Goal: Transaction & Acquisition: Book appointment/travel/reservation

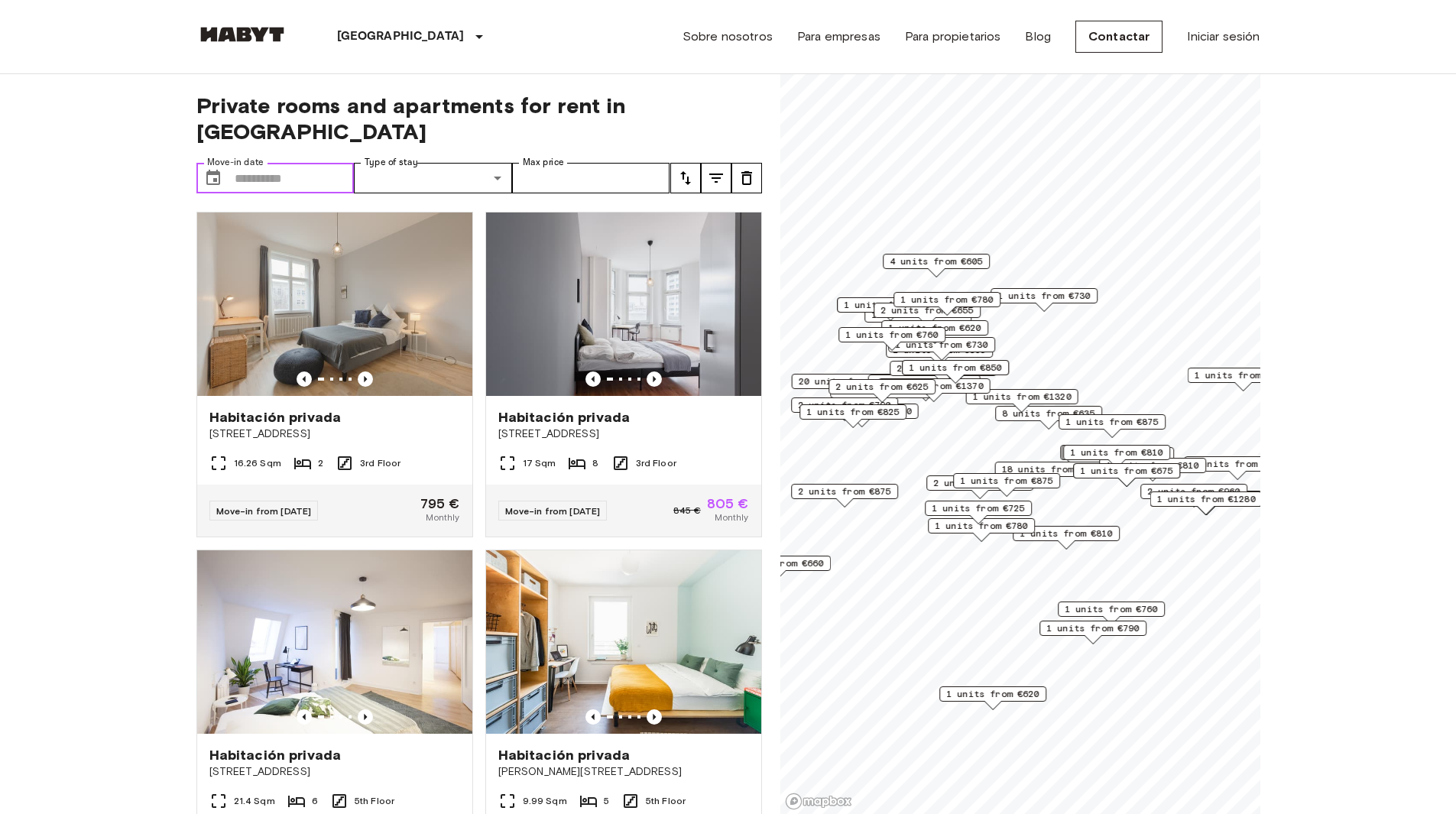
click at [301, 163] on input "Move-in date" at bounding box center [294, 178] width 120 height 31
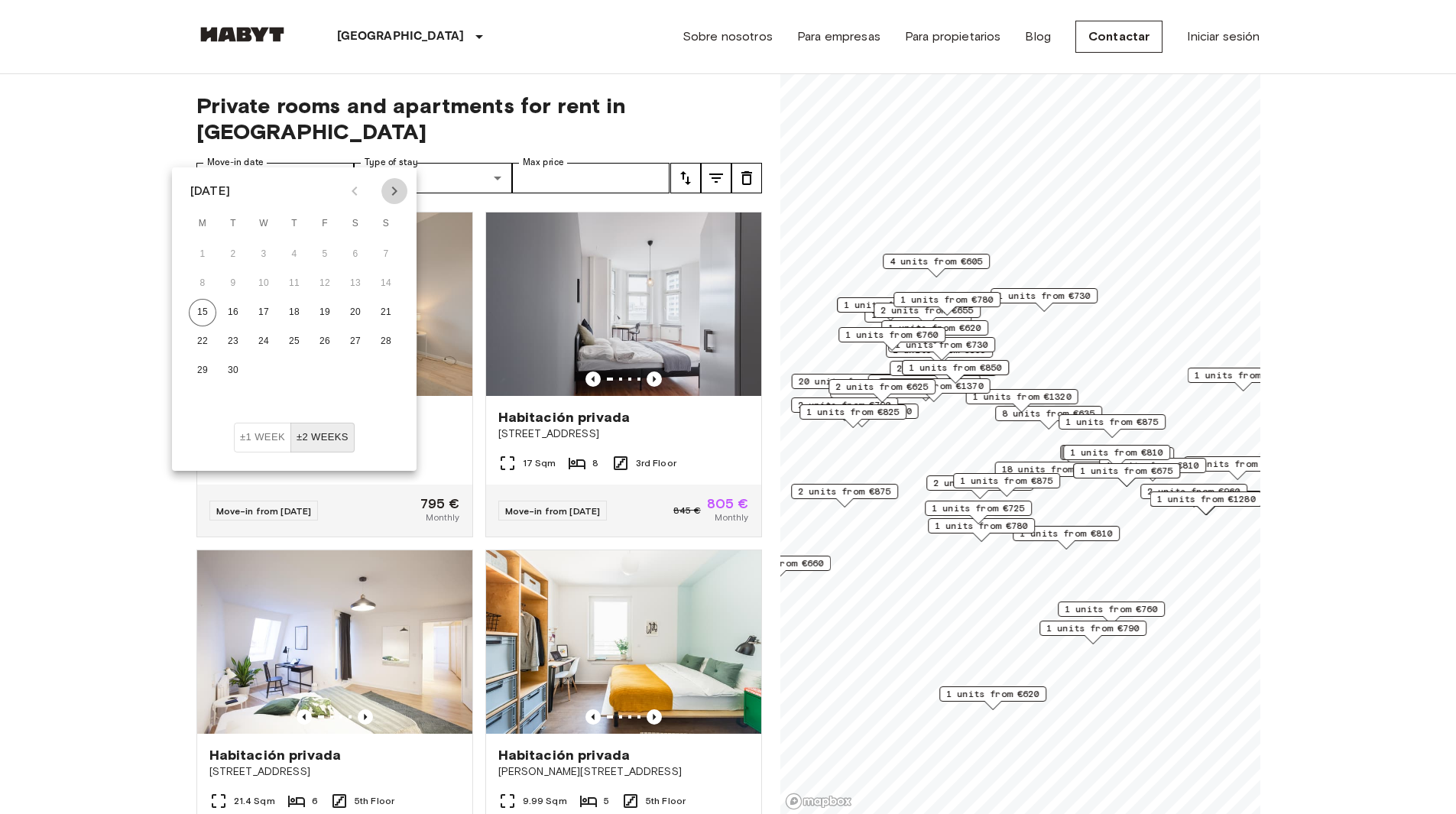
click at [392, 191] on icon "Next month" at bounding box center [394, 191] width 18 height 18
click at [350, 186] on icon "Previous month" at bounding box center [354, 191] width 18 height 18
click at [268, 254] on button "1" at bounding box center [263, 255] width 28 height 28
type input "**********"
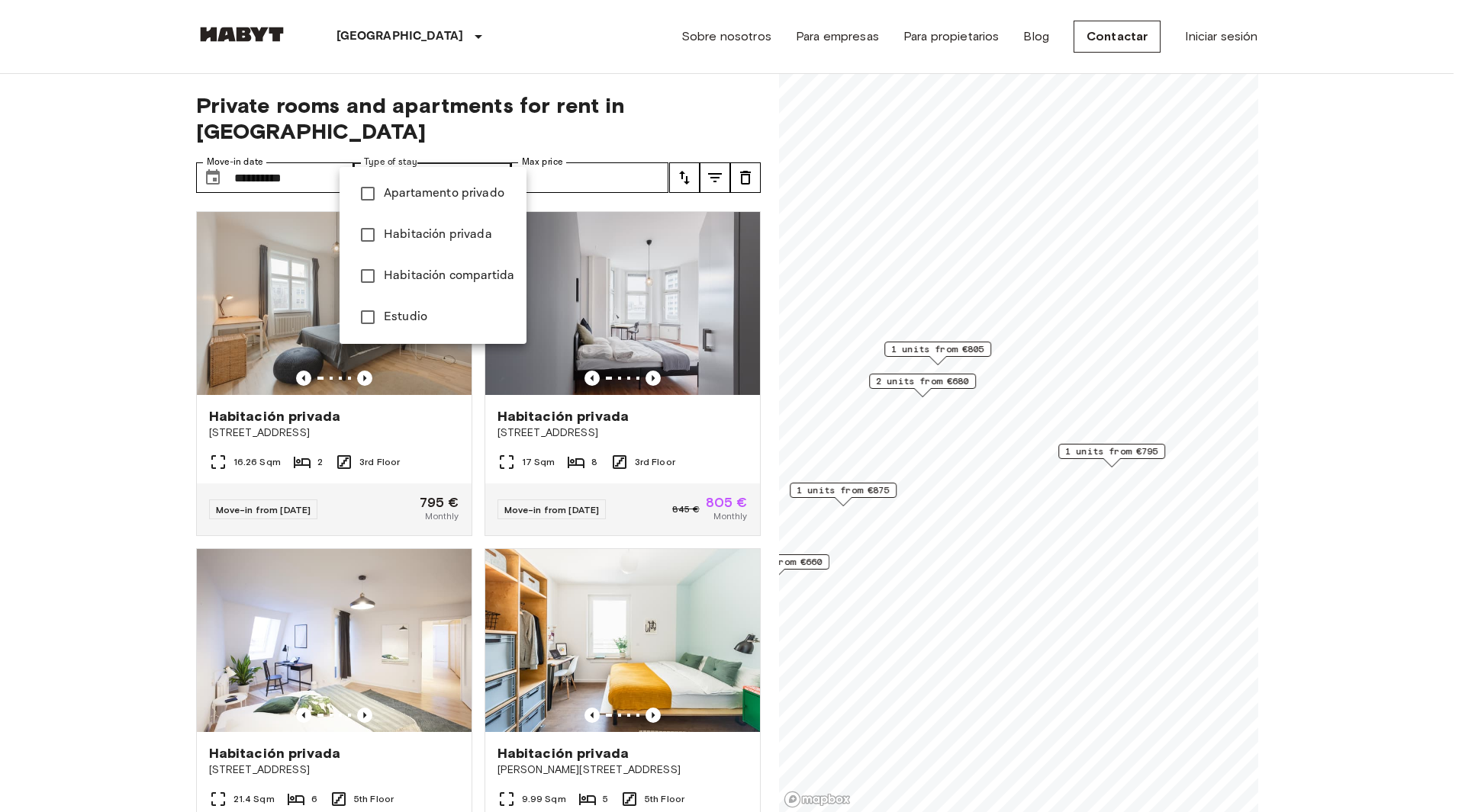
click at [547, 152] on div at bounding box center [732, 406] width 1465 height 812
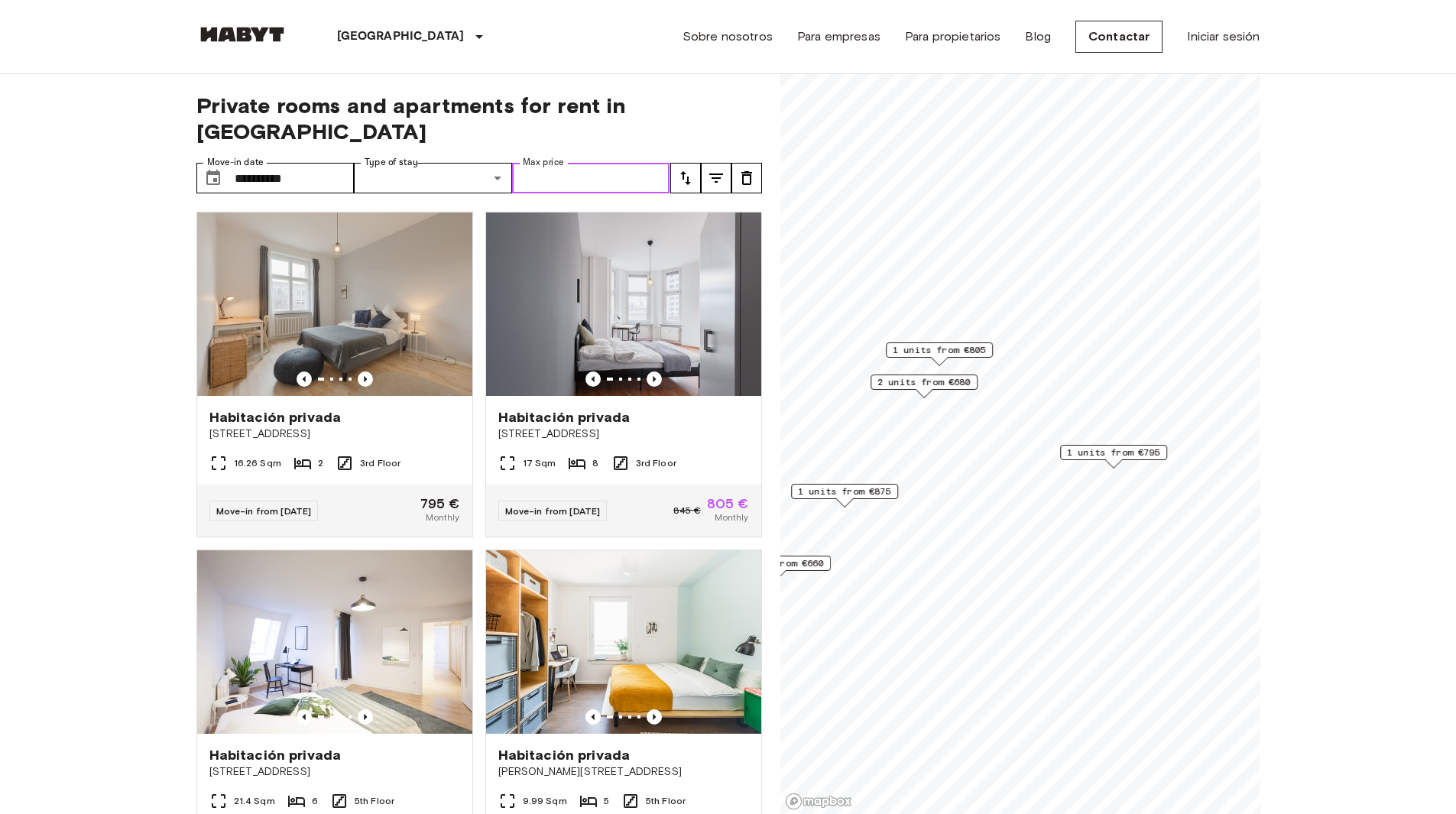
click at [548, 163] on input "Max price" at bounding box center [591, 178] width 158 height 31
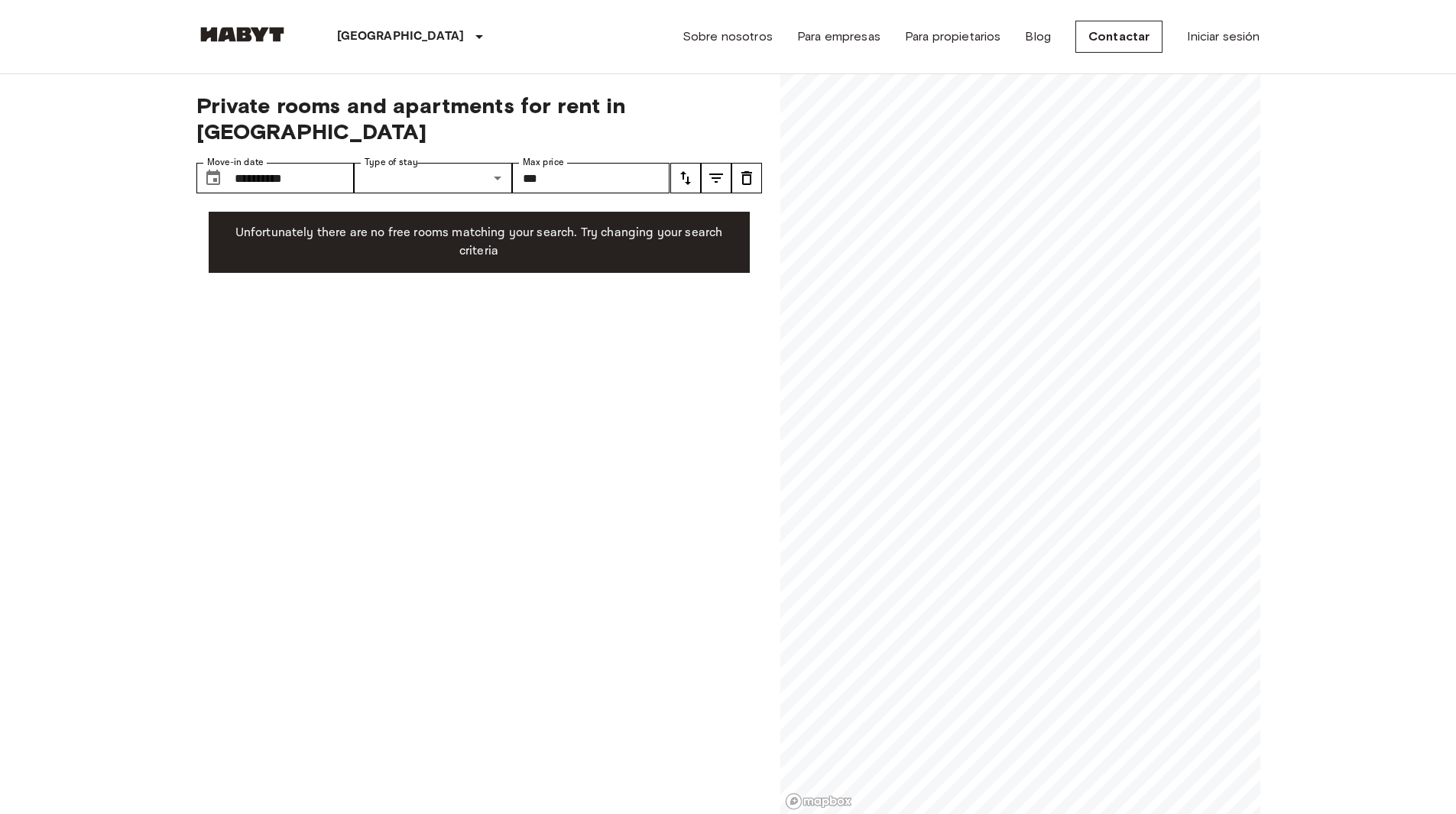
click at [592, 257] on div "**********" at bounding box center [479, 445] width 566 height 741
click at [574, 163] on input "***" at bounding box center [591, 178] width 158 height 31
type input "*"
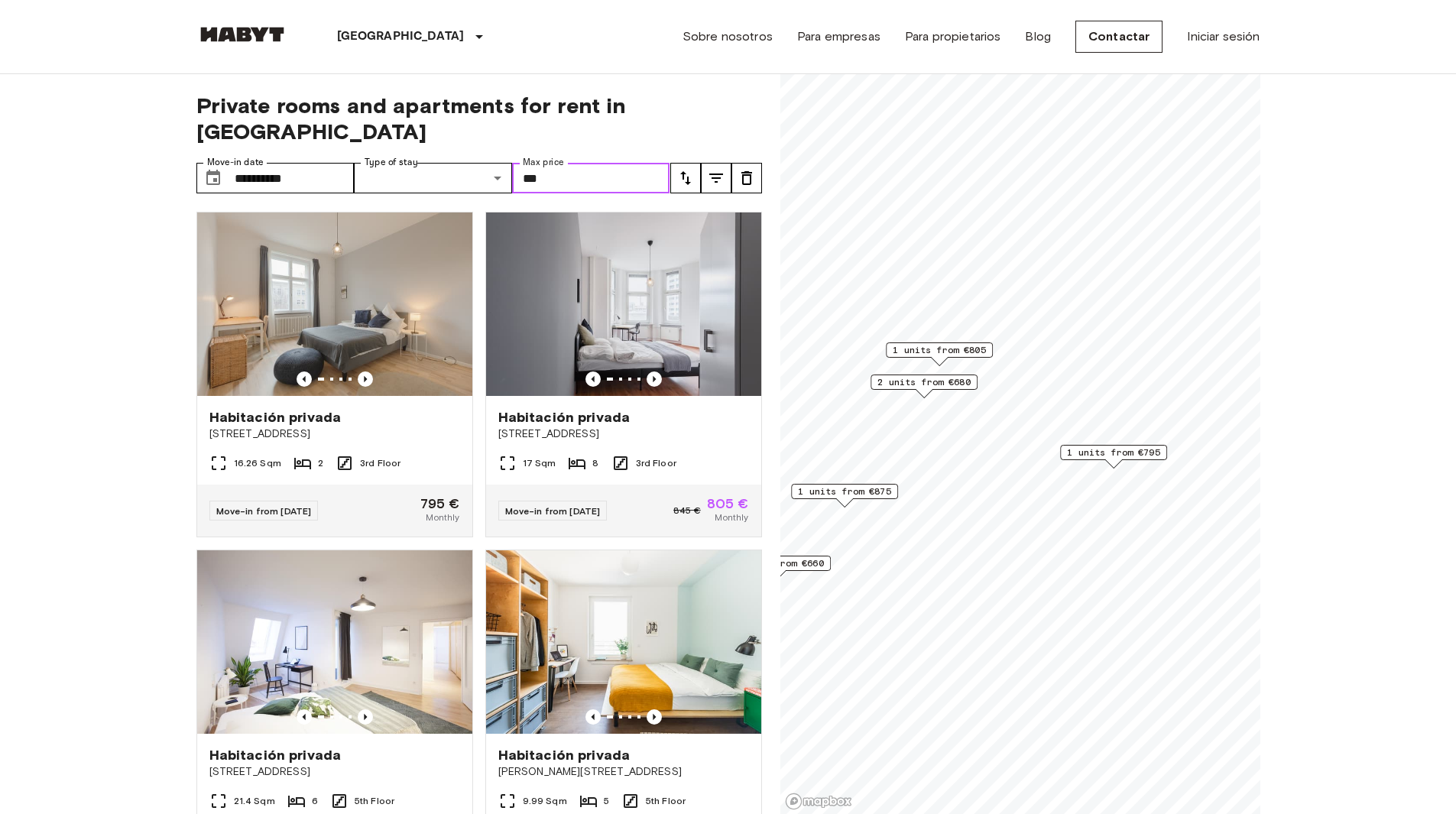
type input "***"
click at [761, 253] on div "**********" at bounding box center [728, 445] width 1064 height 741
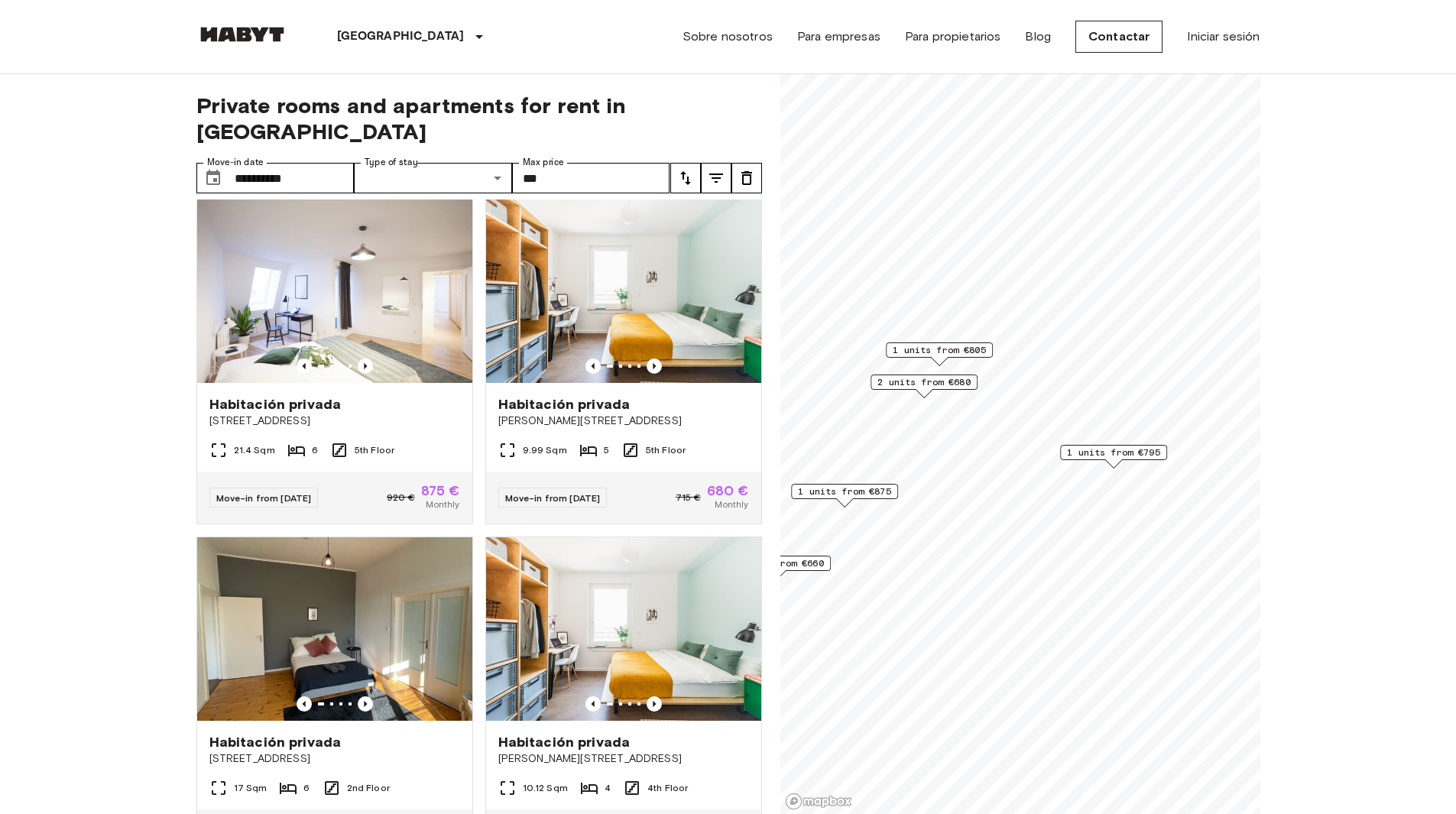
scroll to position [437, 0]
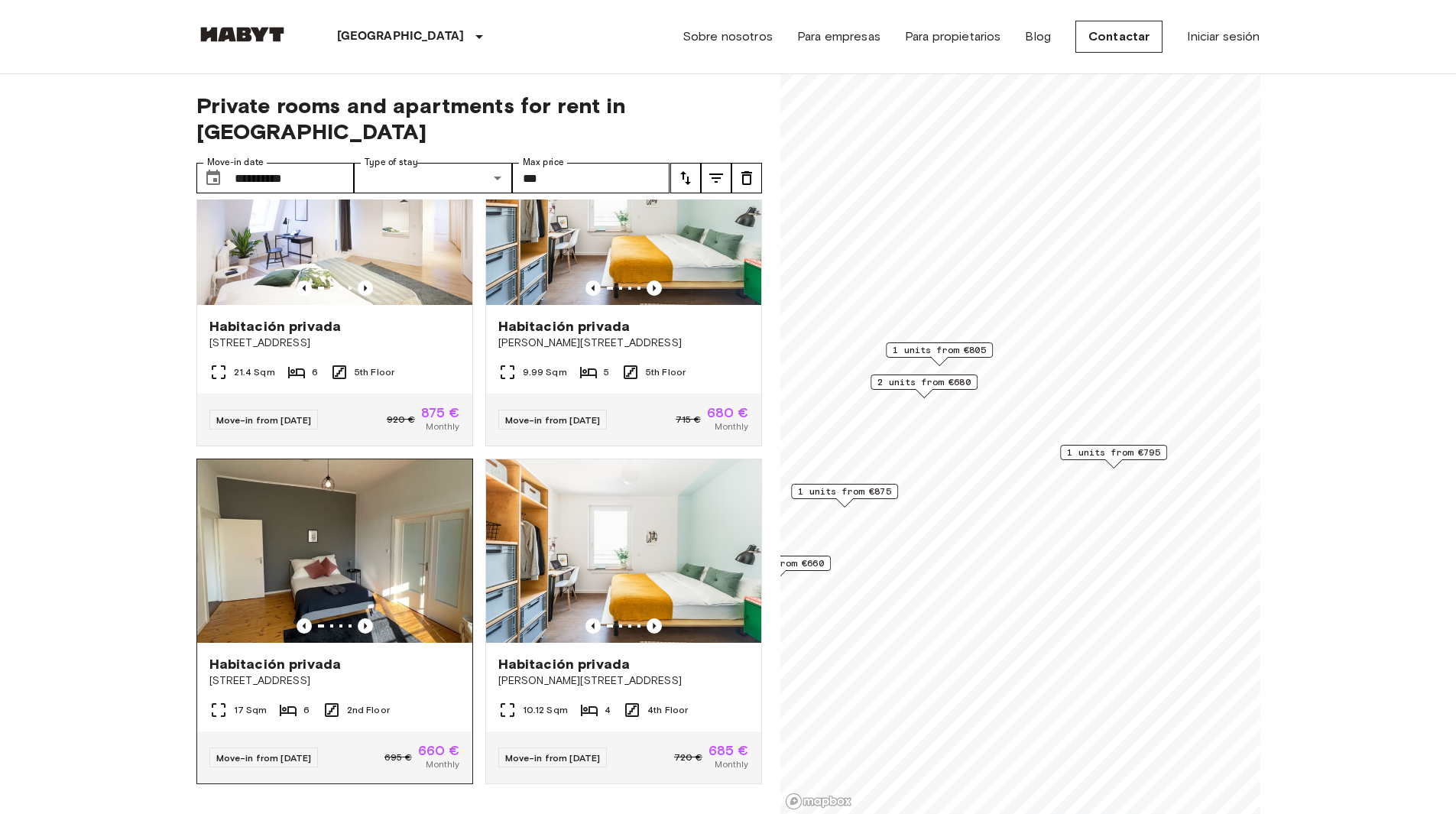
click at [351, 544] on img at bounding box center [335, 551] width 275 height 183
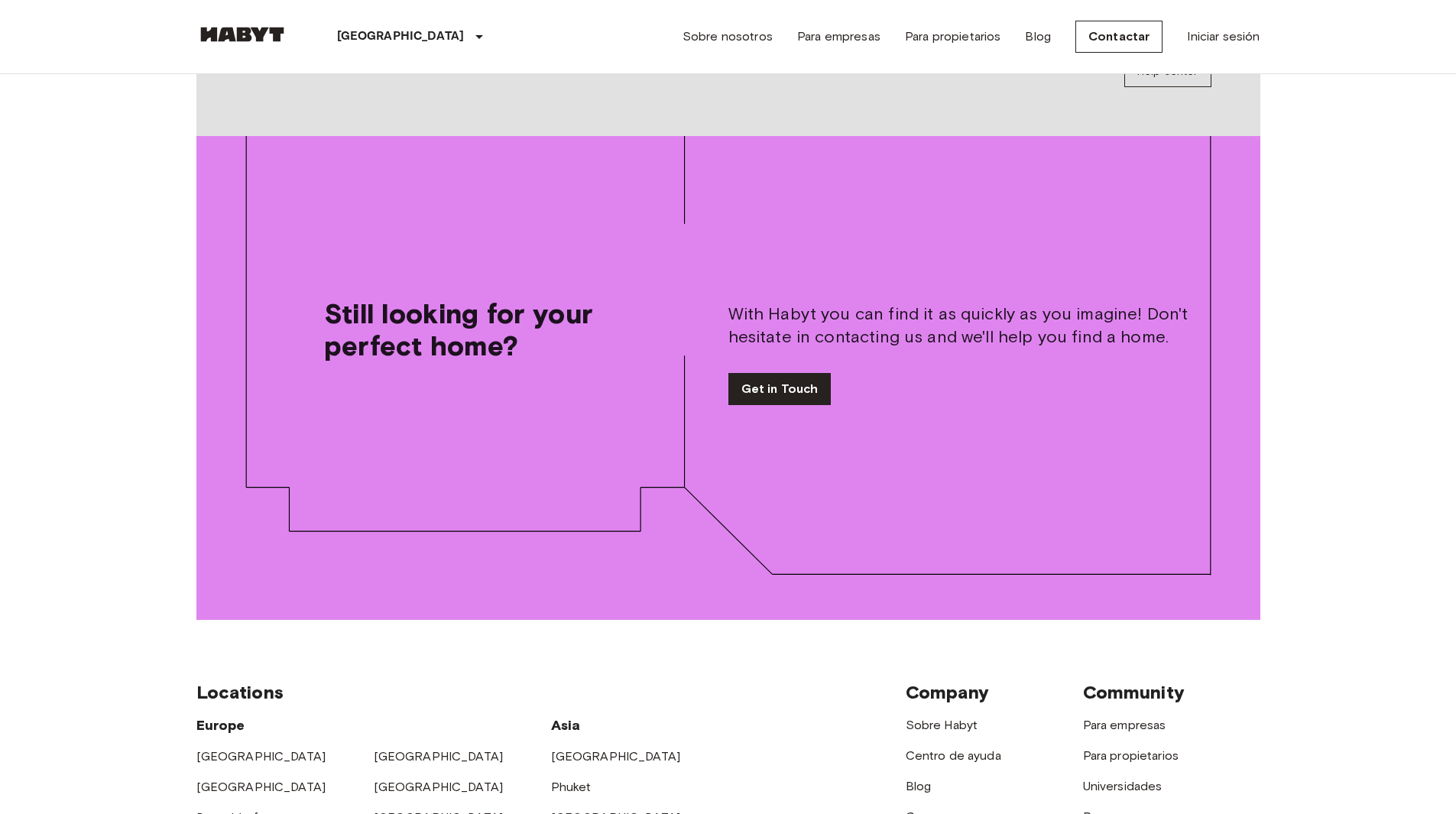
scroll to position [0, 0]
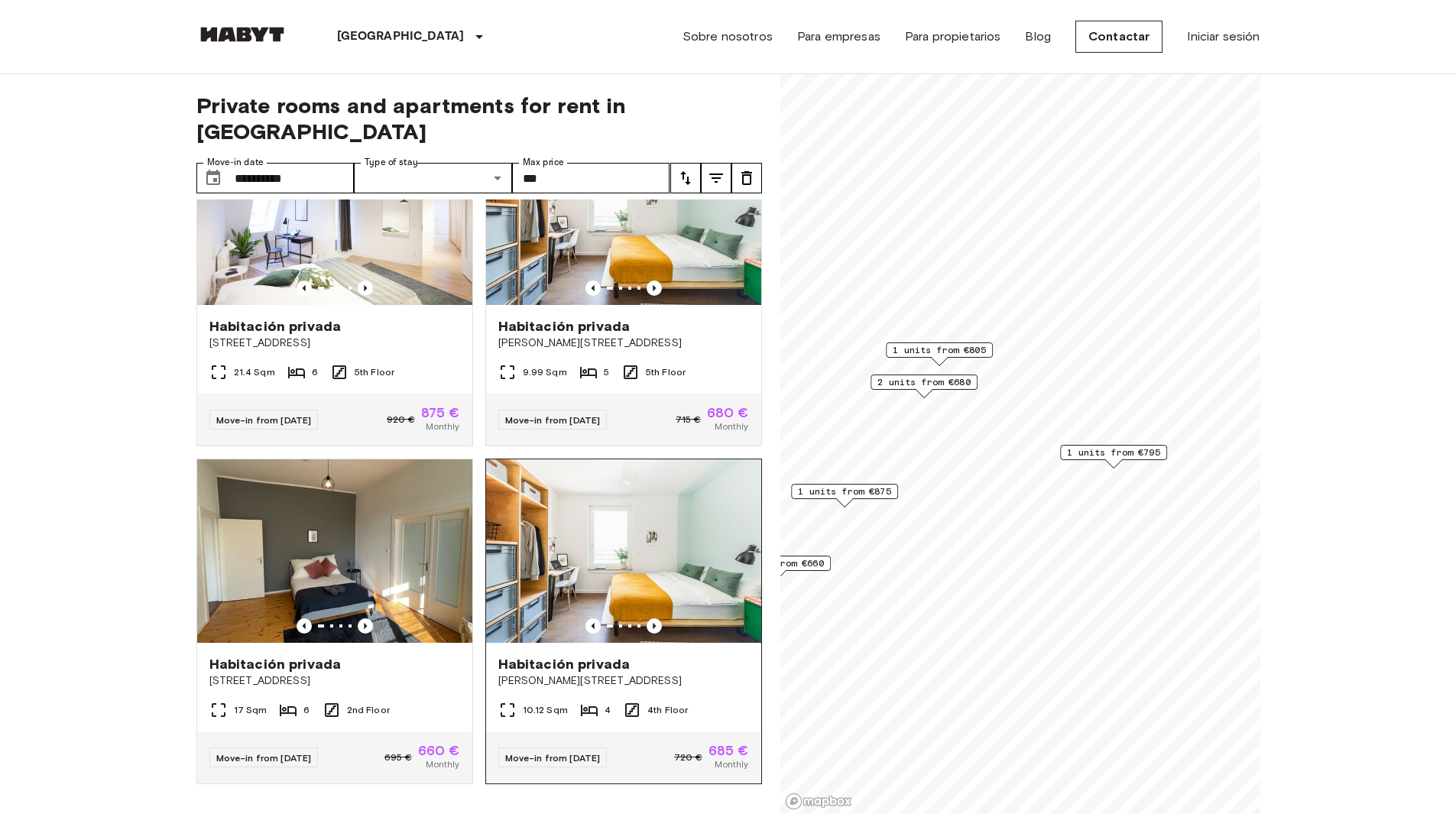
click at [591, 529] on img at bounding box center [623, 551] width 275 height 183
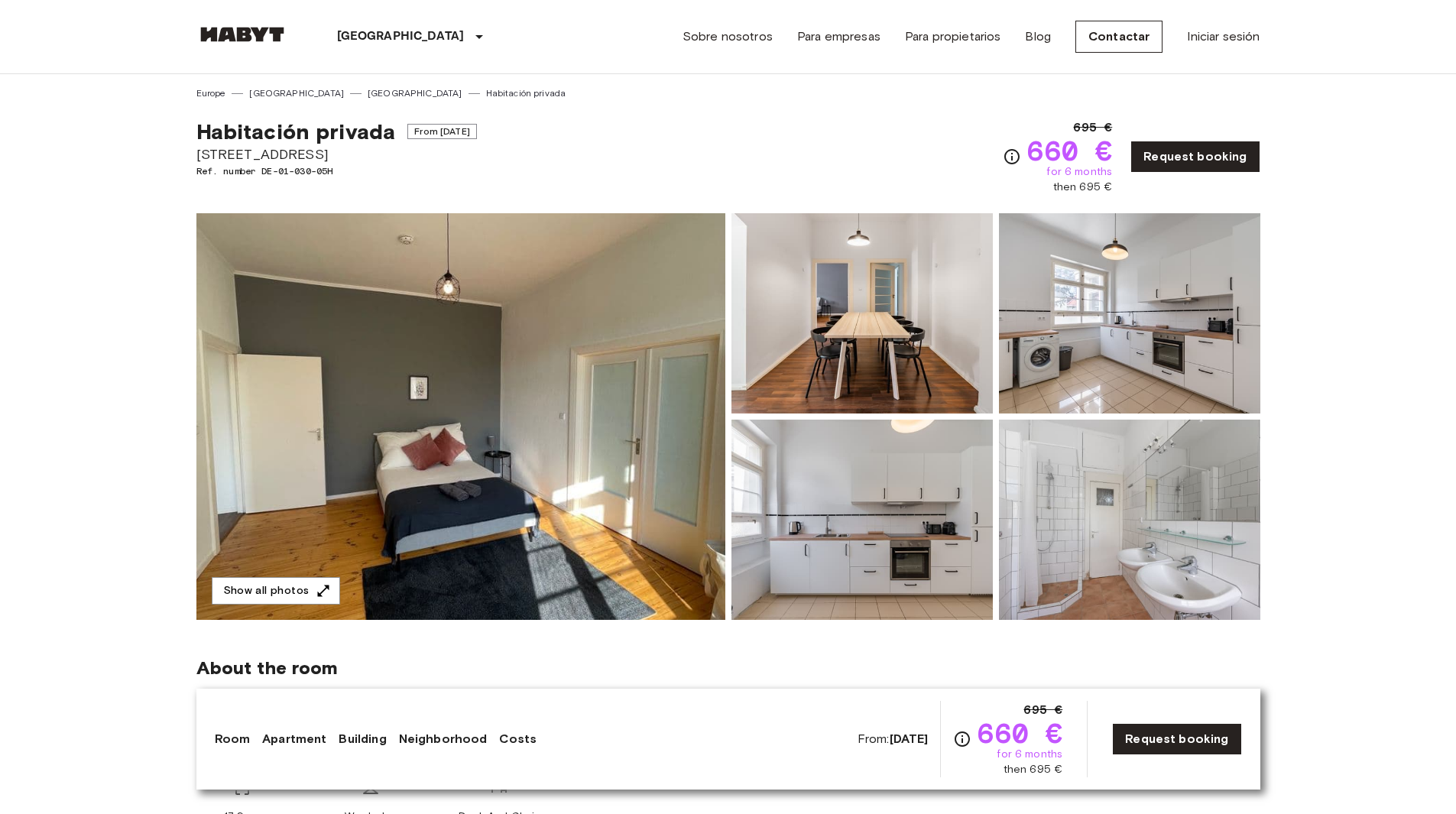
click at [681, 404] on img at bounding box center [461, 417] width 529 height 407
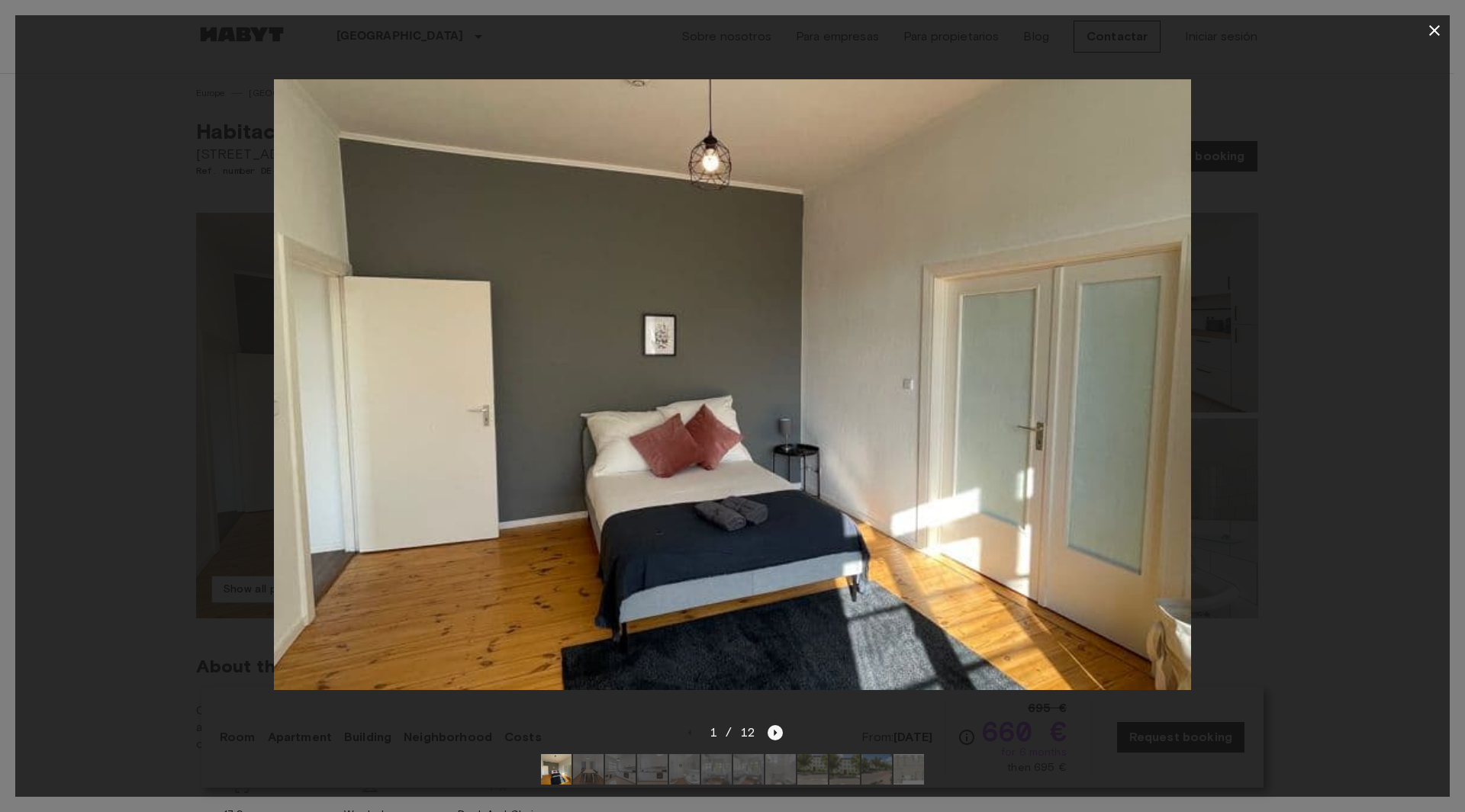
click at [775, 730] on icon "Next image" at bounding box center [776, 733] width 3 height 6
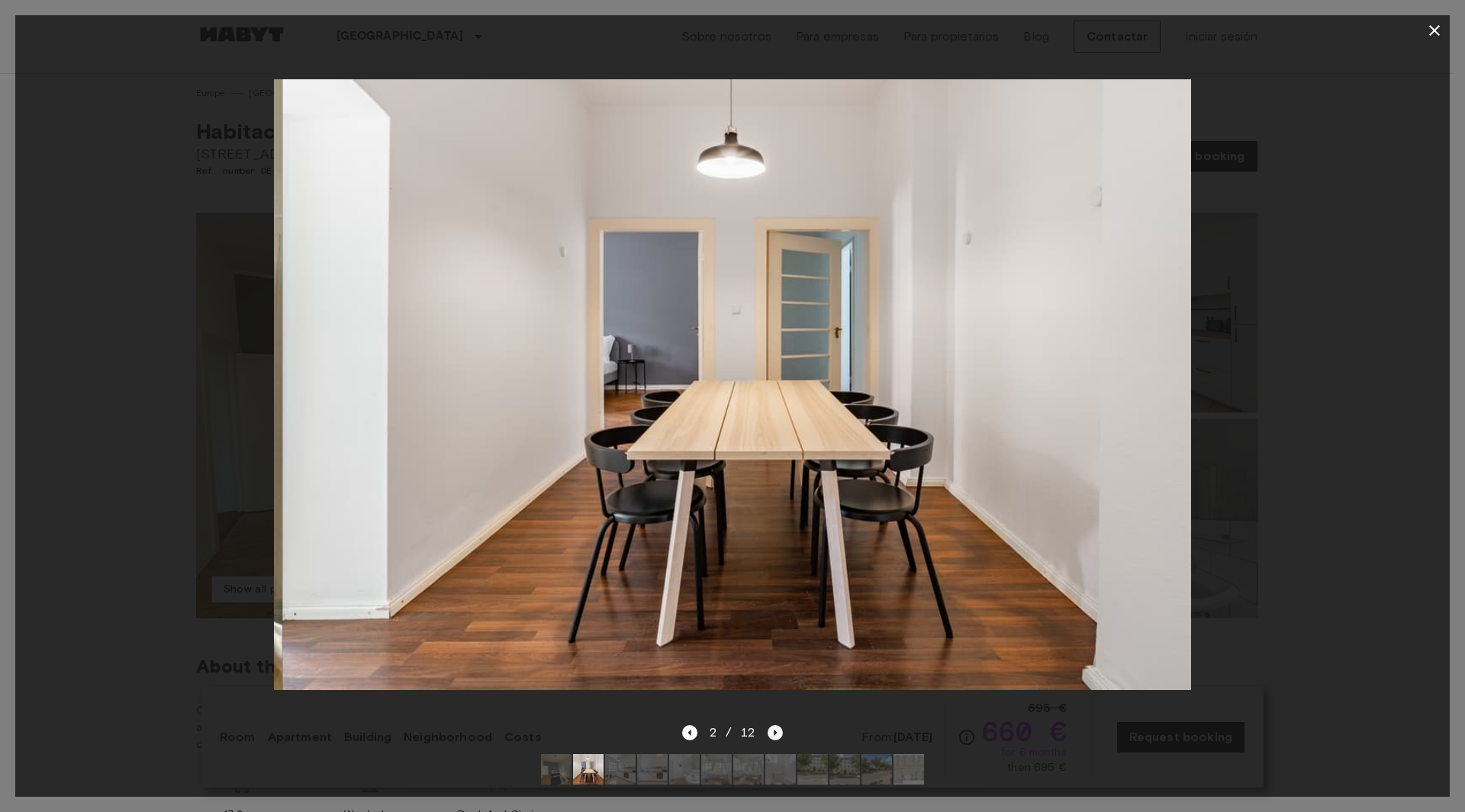
click at [775, 730] on icon "Next image" at bounding box center [776, 733] width 3 height 6
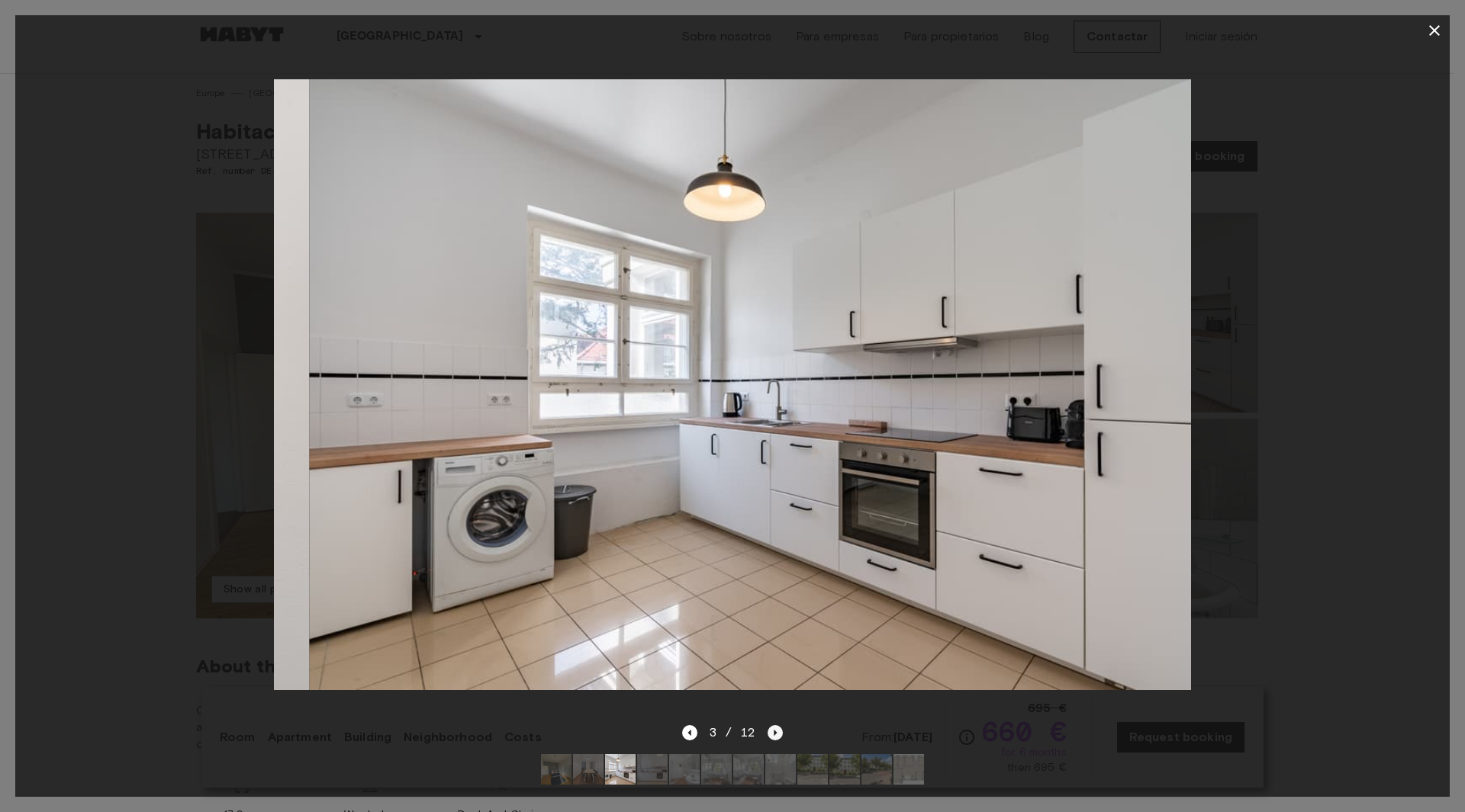
click at [775, 730] on icon "Next image" at bounding box center [776, 733] width 3 height 6
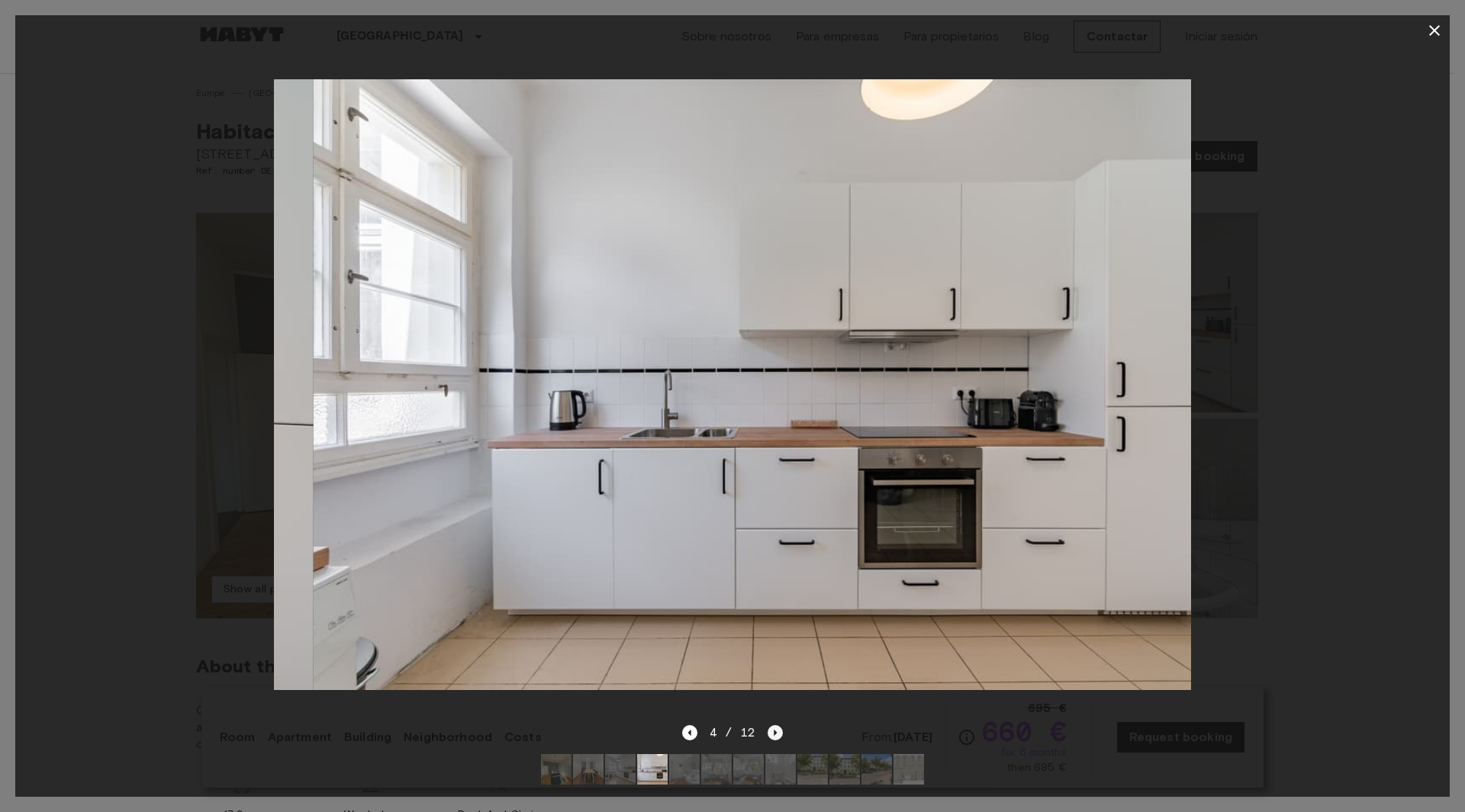
click at [775, 730] on icon "Next image" at bounding box center [776, 733] width 3 height 6
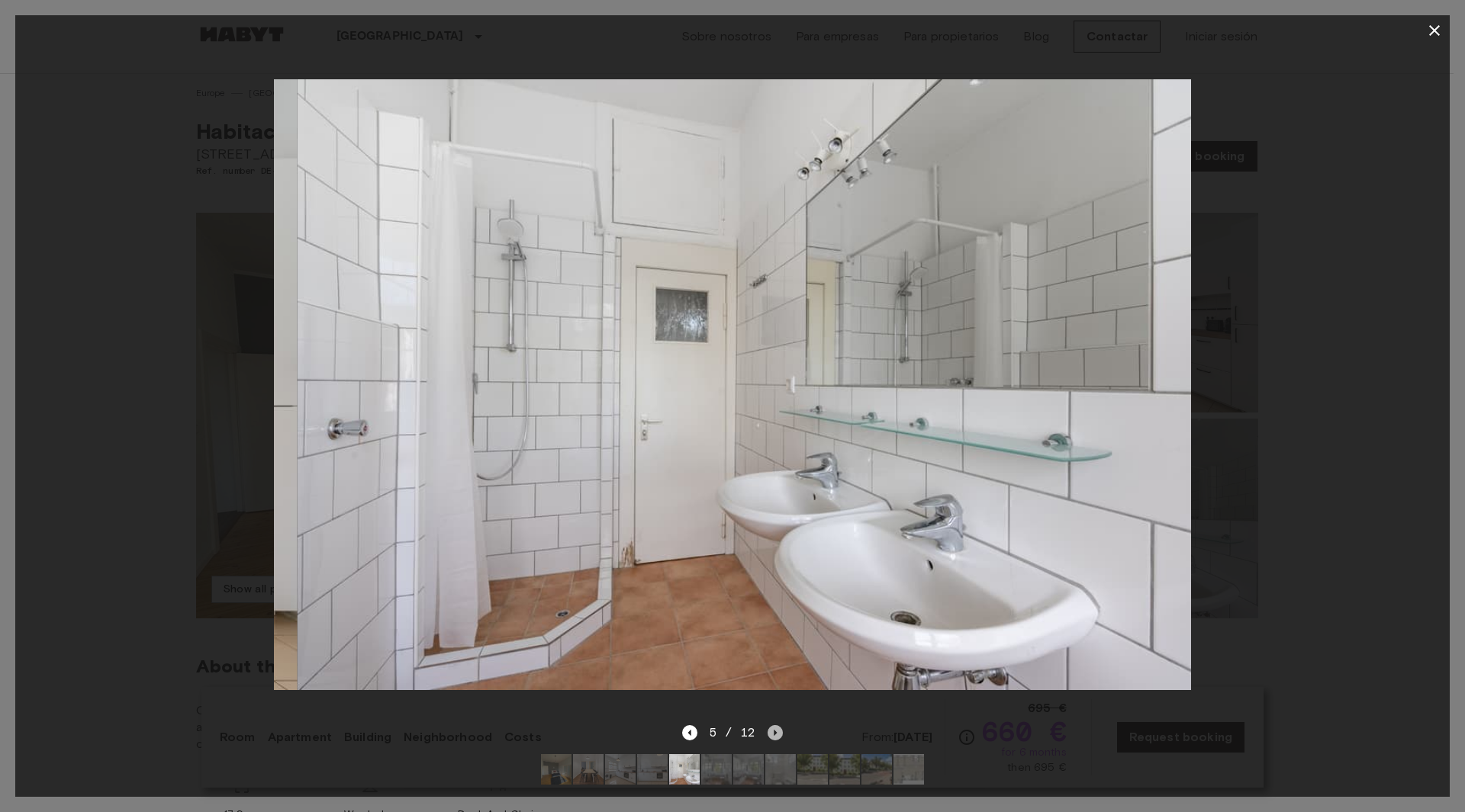
click at [775, 730] on icon "Next image" at bounding box center [776, 733] width 3 height 6
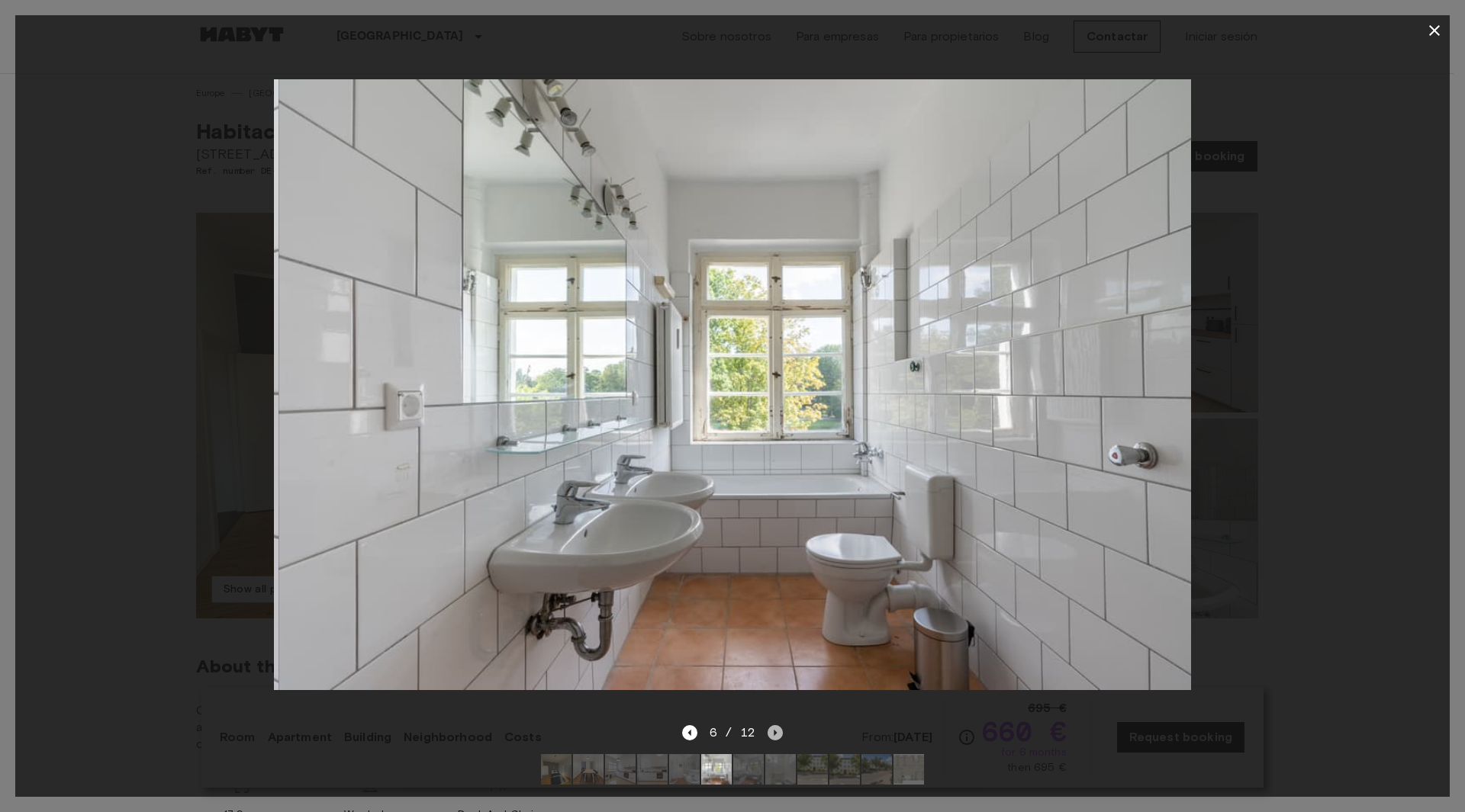
click at [775, 730] on icon "Next image" at bounding box center [776, 733] width 3 height 6
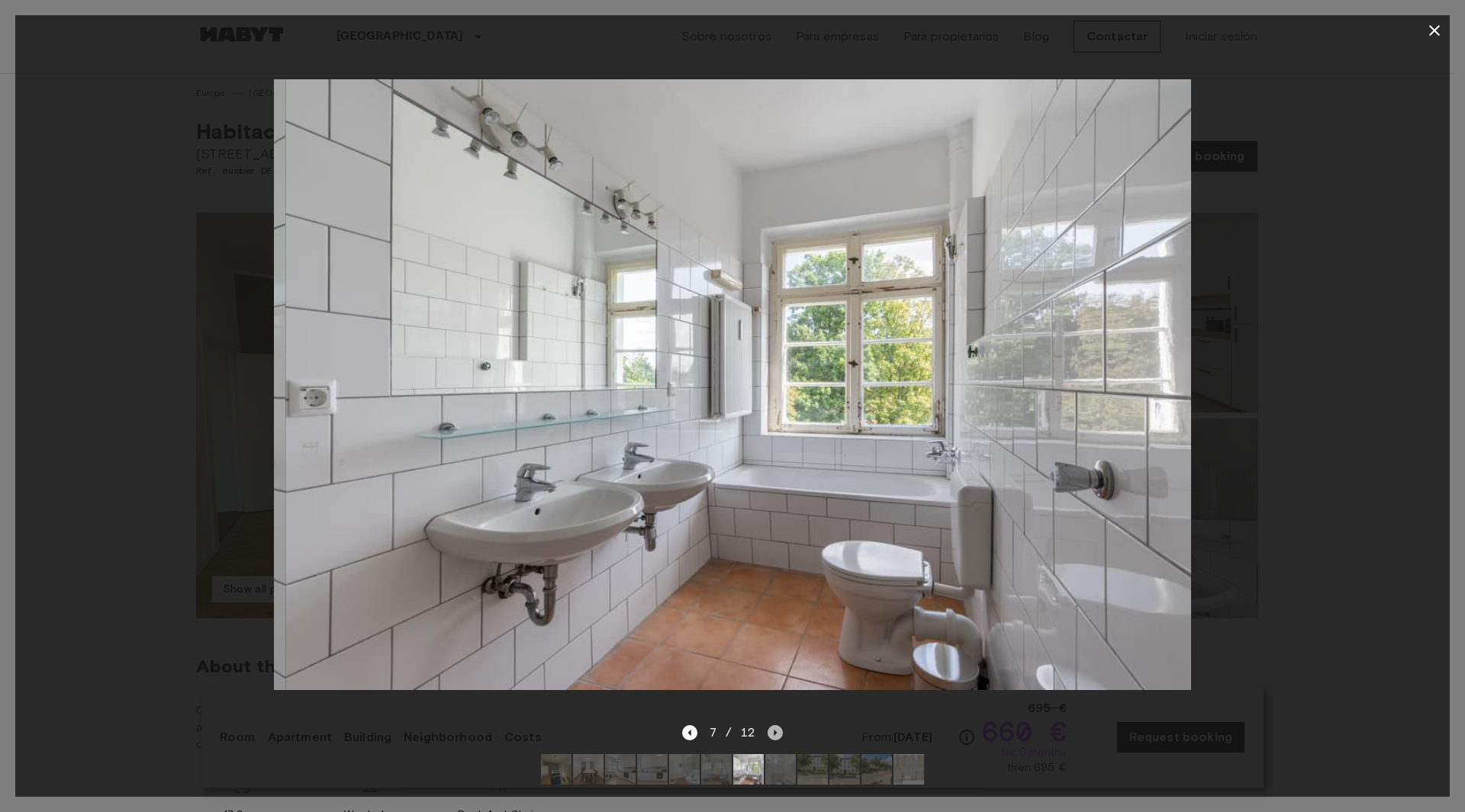
click at [775, 730] on icon "Next image" at bounding box center [776, 733] width 3 height 6
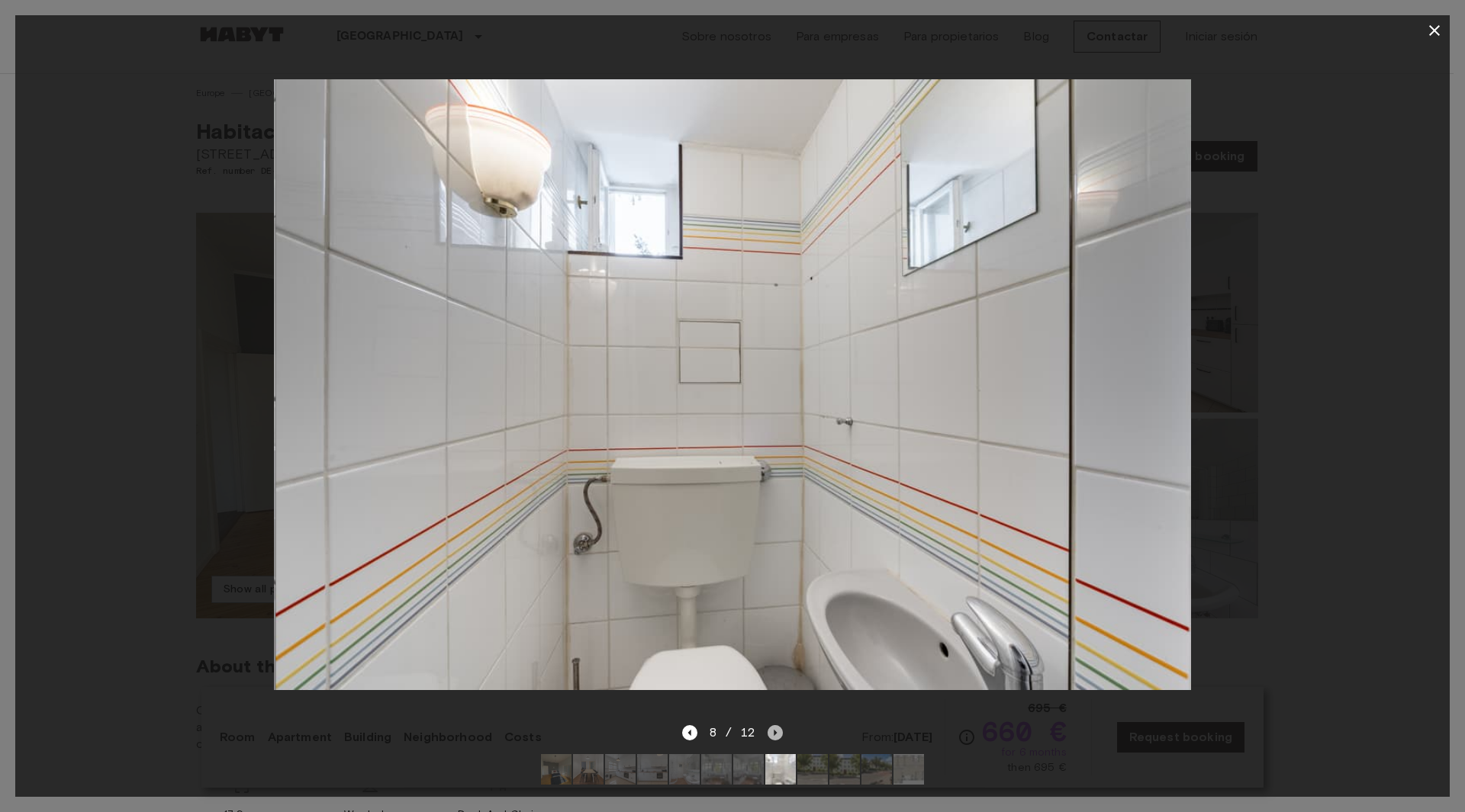
click at [775, 730] on icon "Next image" at bounding box center [776, 733] width 3 height 6
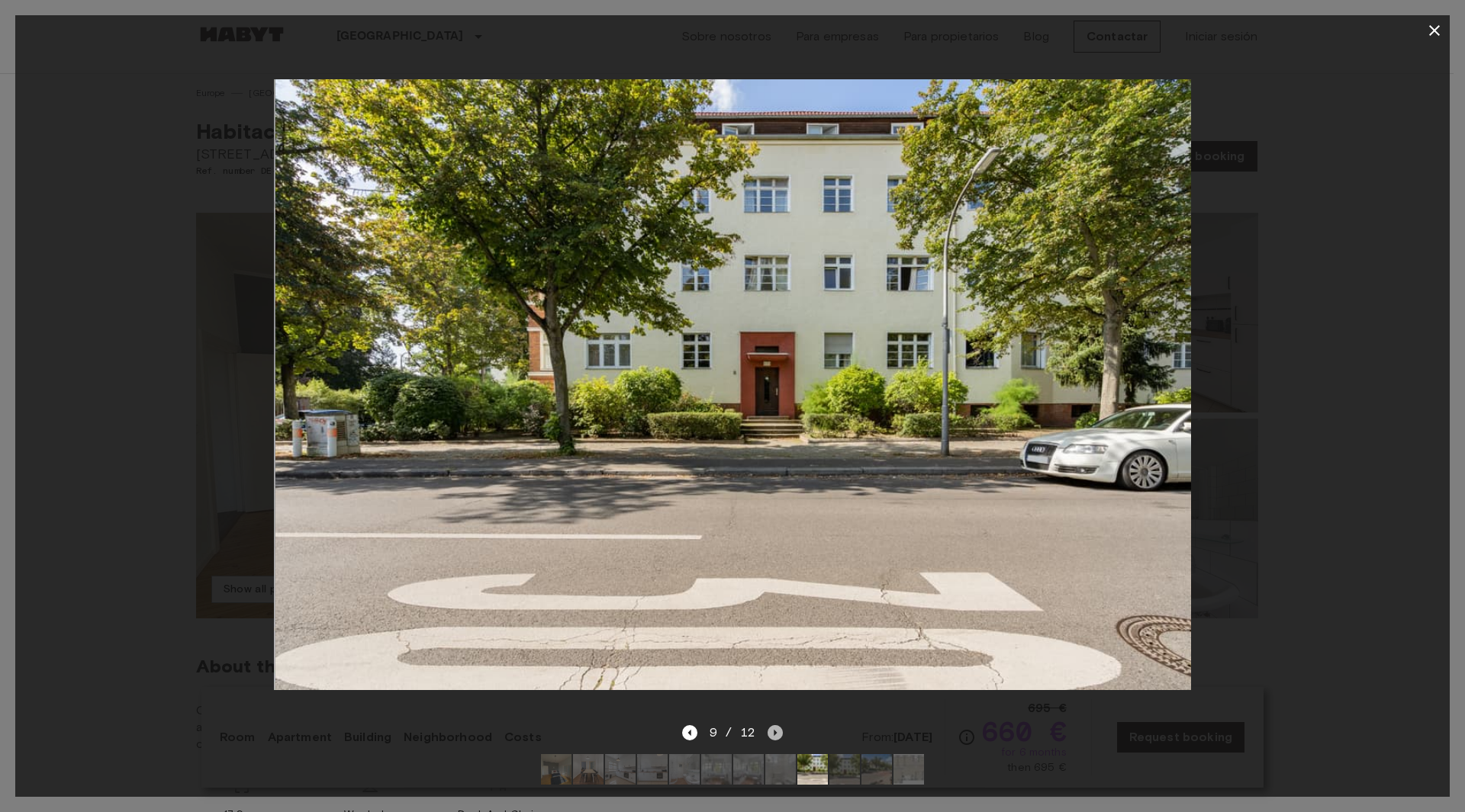
click at [775, 730] on icon "Next image" at bounding box center [776, 733] width 3 height 6
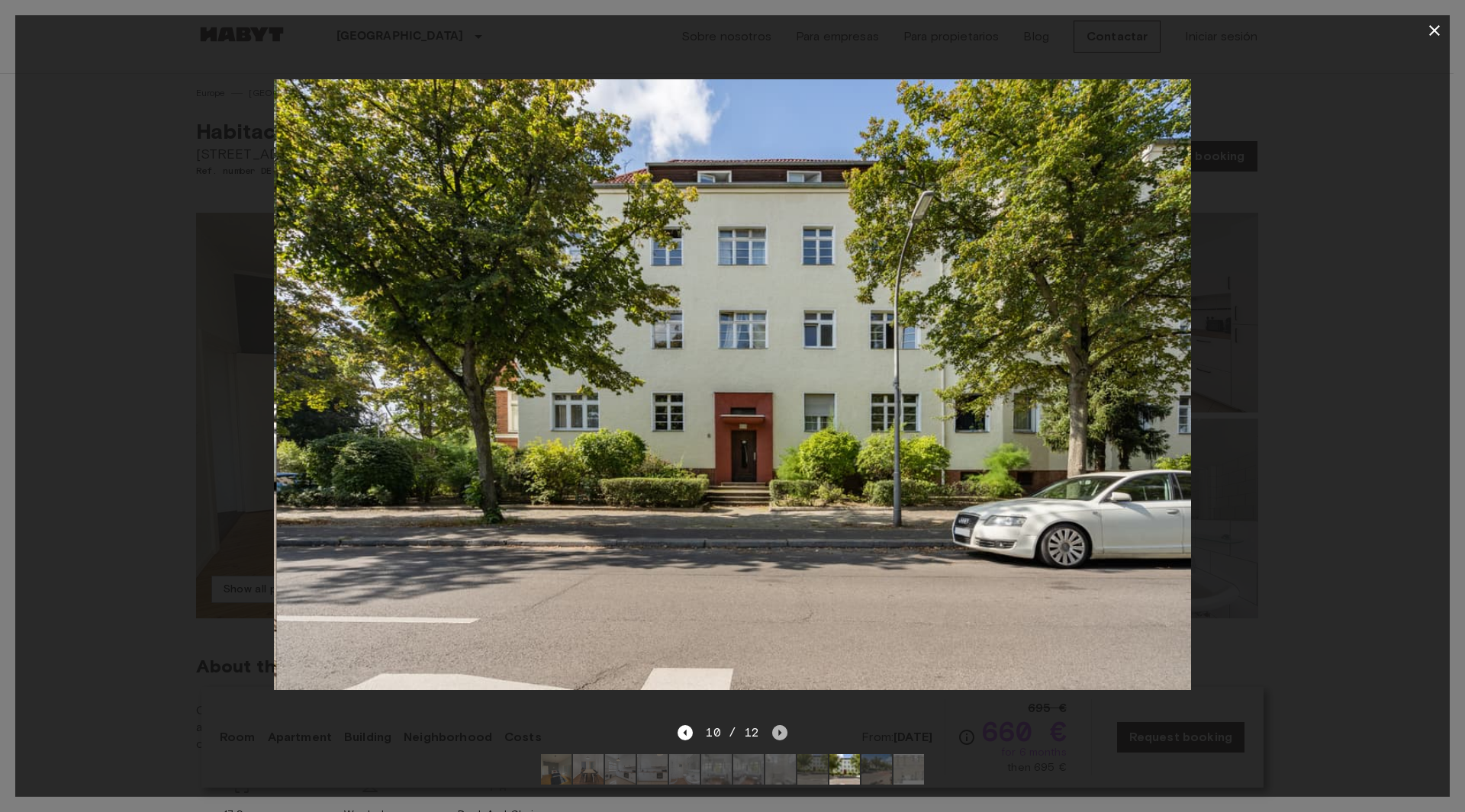
click at [774, 725] on icon "Next image" at bounding box center [780, 733] width 15 height 15
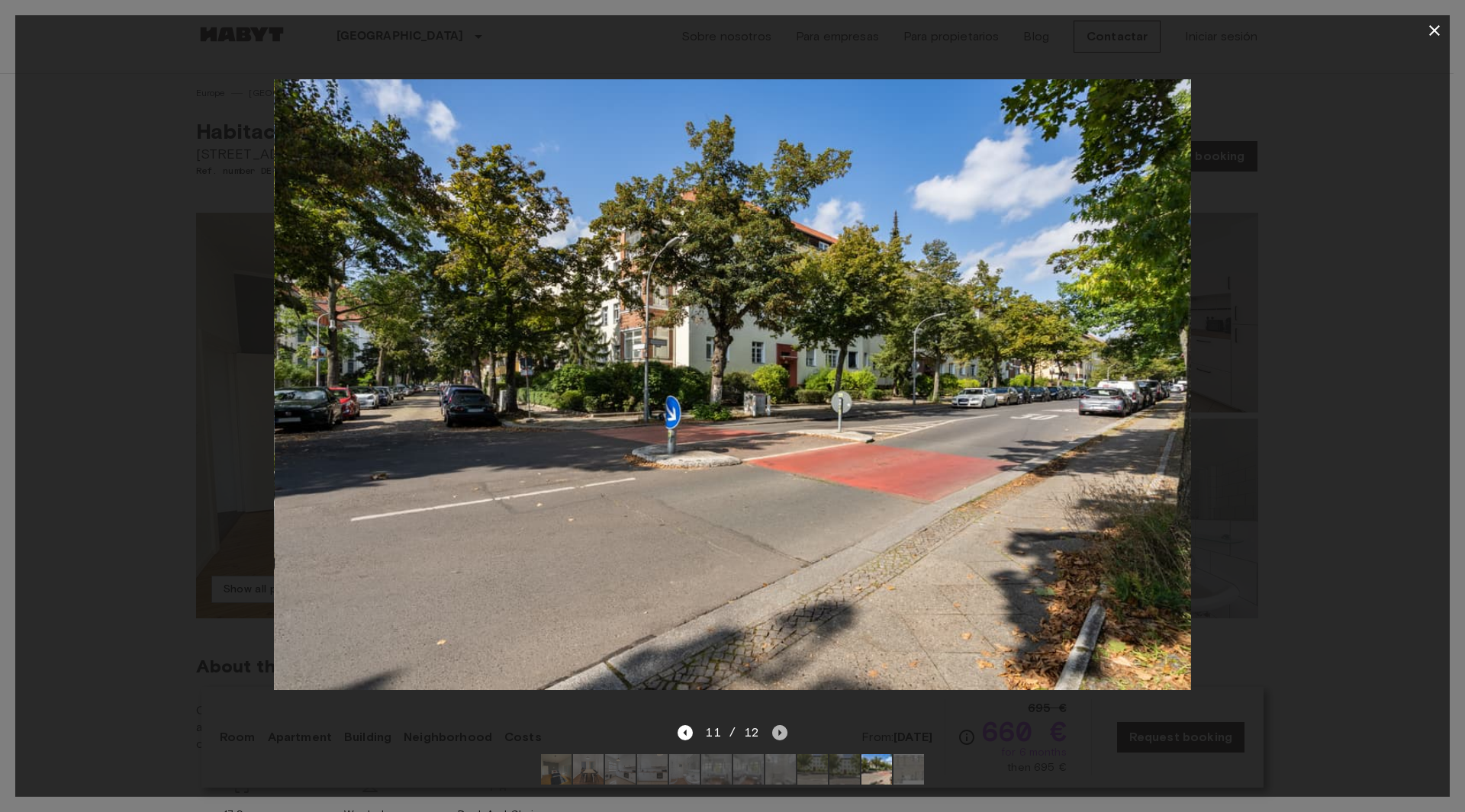
click at [774, 725] on icon "Next image" at bounding box center [780, 733] width 15 height 15
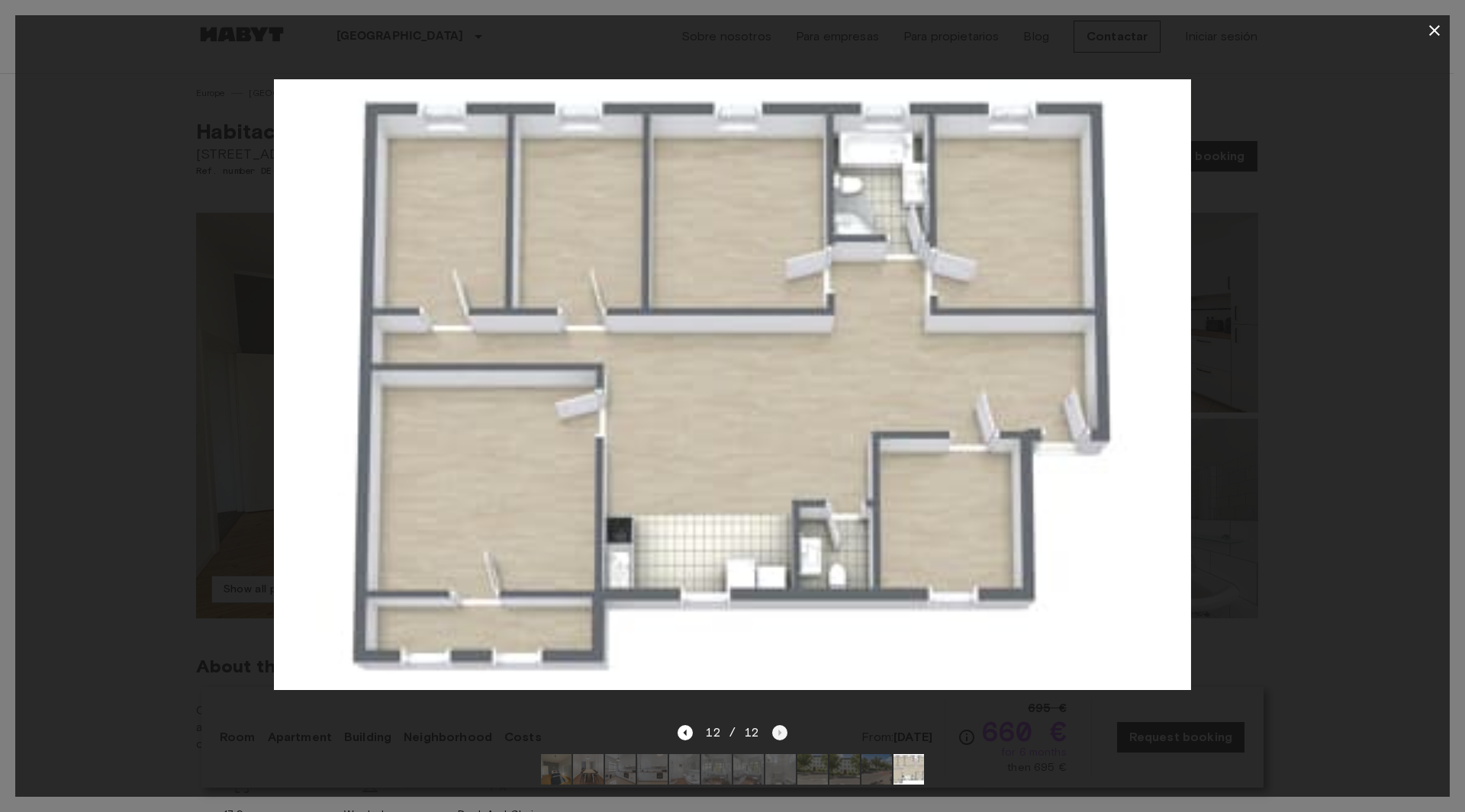
click at [774, 723] on div "12 / 12" at bounding box center [732, 732] width 109 height 18
click at [1436, 32] on icon "button" at bounding box center [1434, 30] width 11 height 11
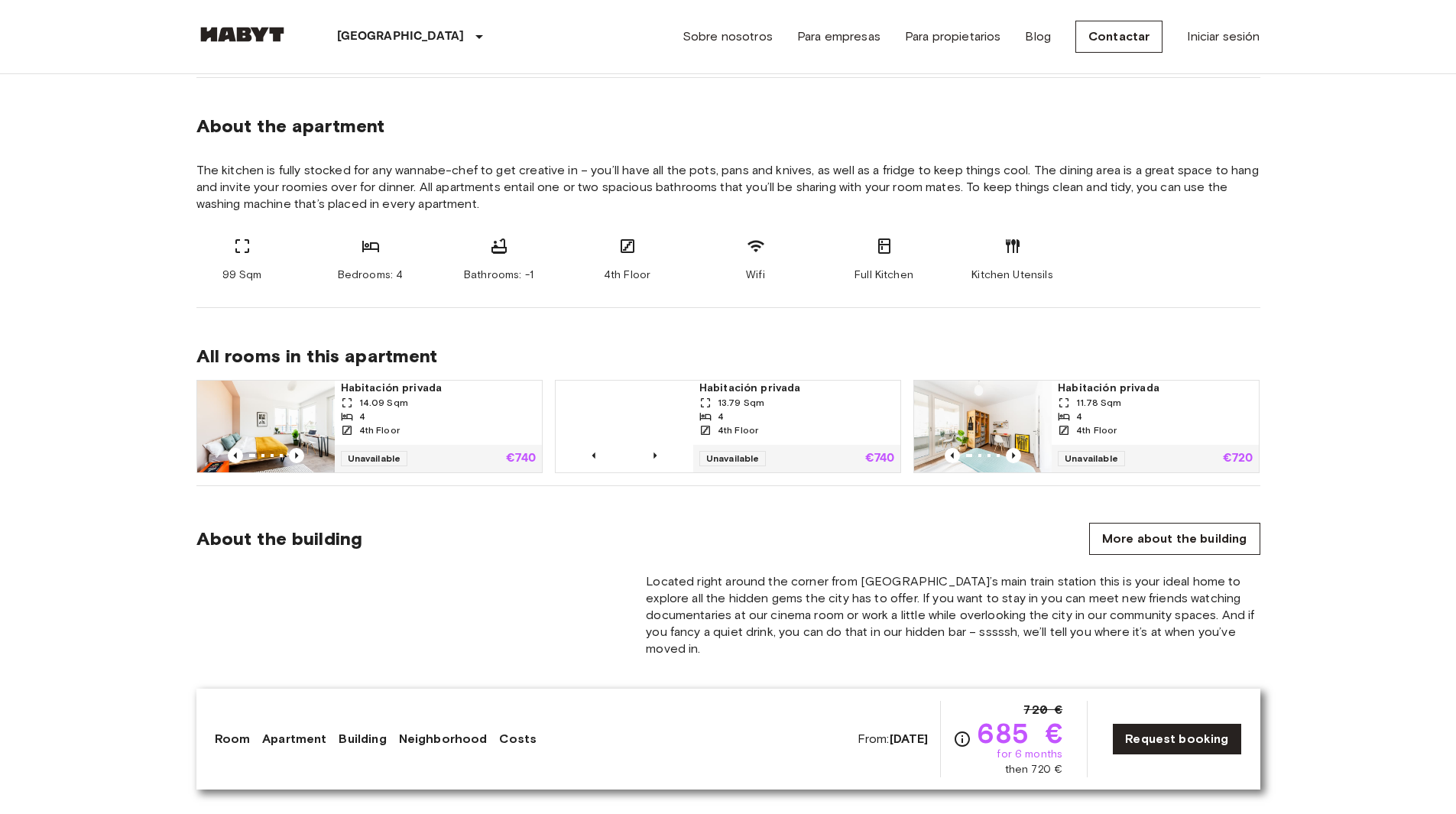
scroll to position [746, 0]
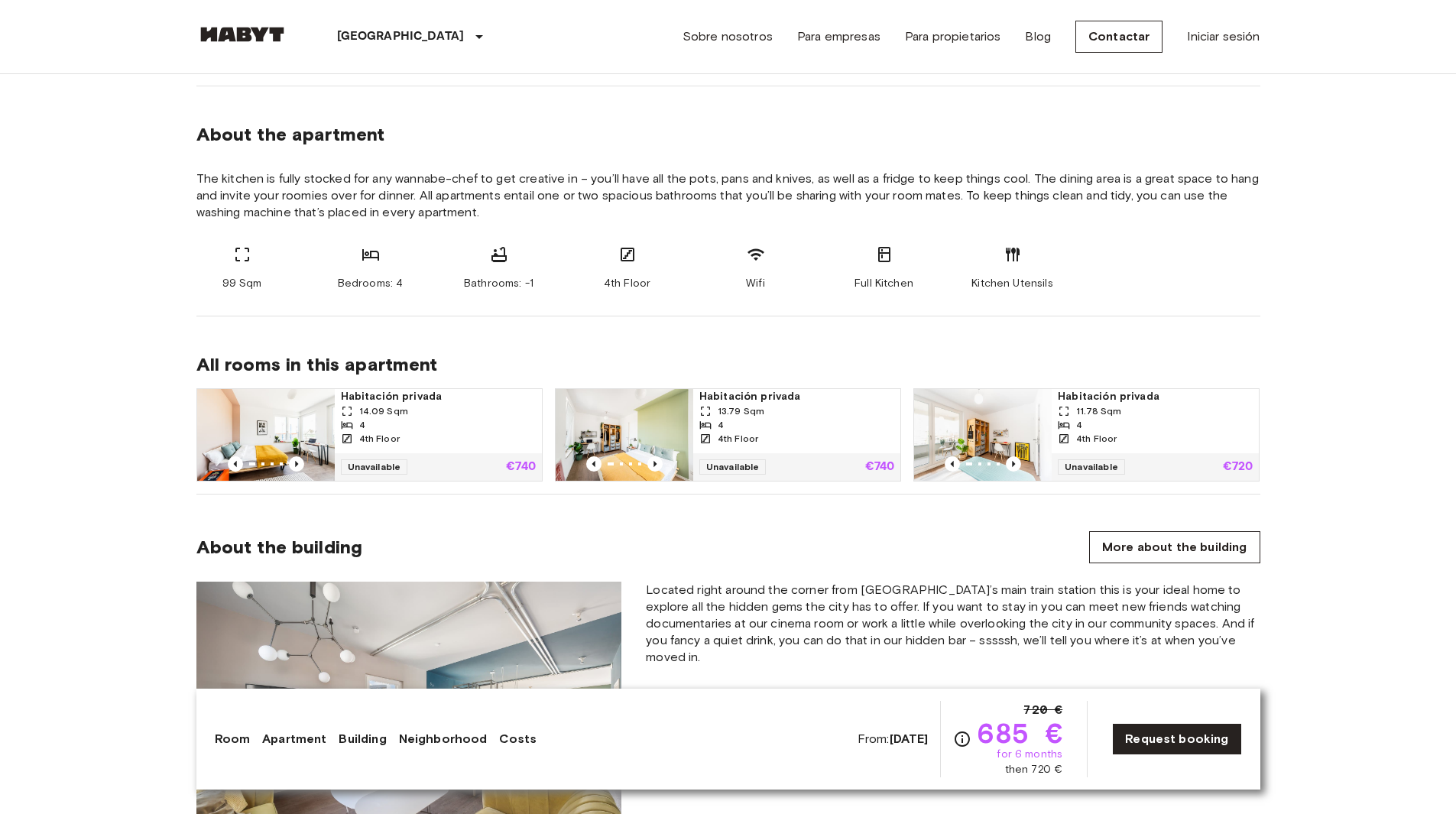
click at [1163, 399] on span "Habitación privada" at bounding box center [1155, 396] width 195 height 15
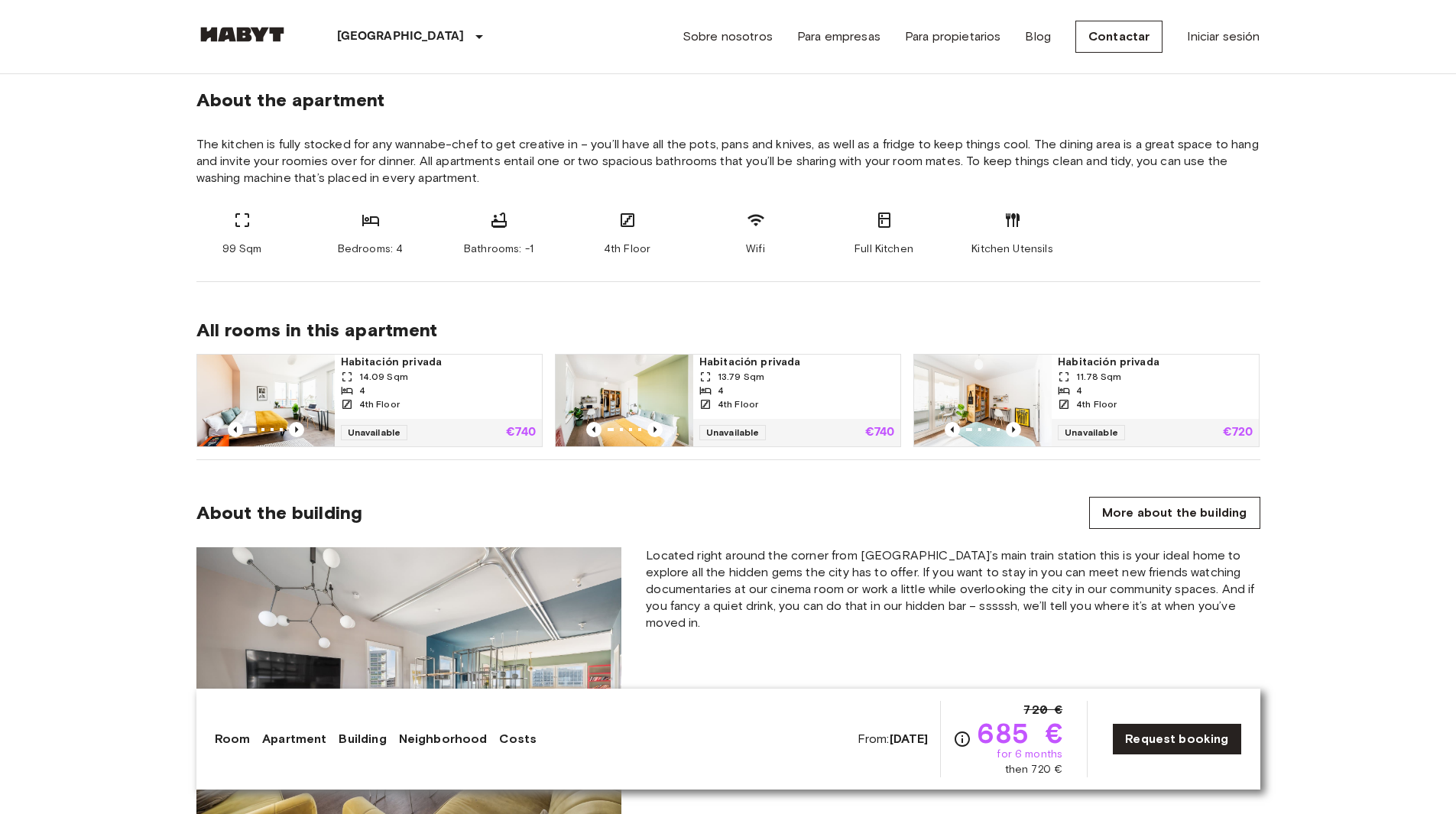
scroll to position [773, 0]
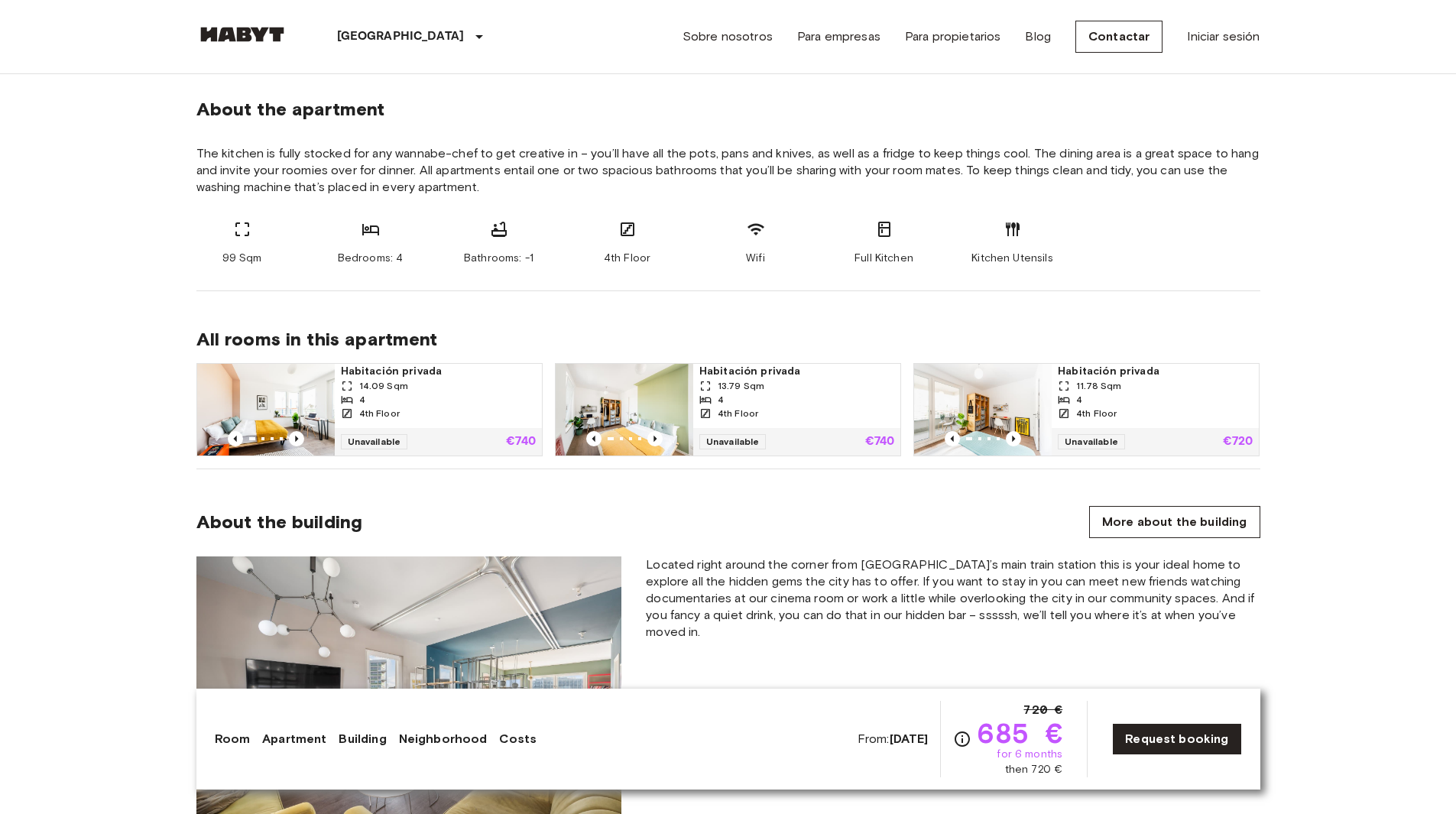
click at [1161, 375] on span "Habitación privada" at bounding box center [1155, 371] width 195 height 15
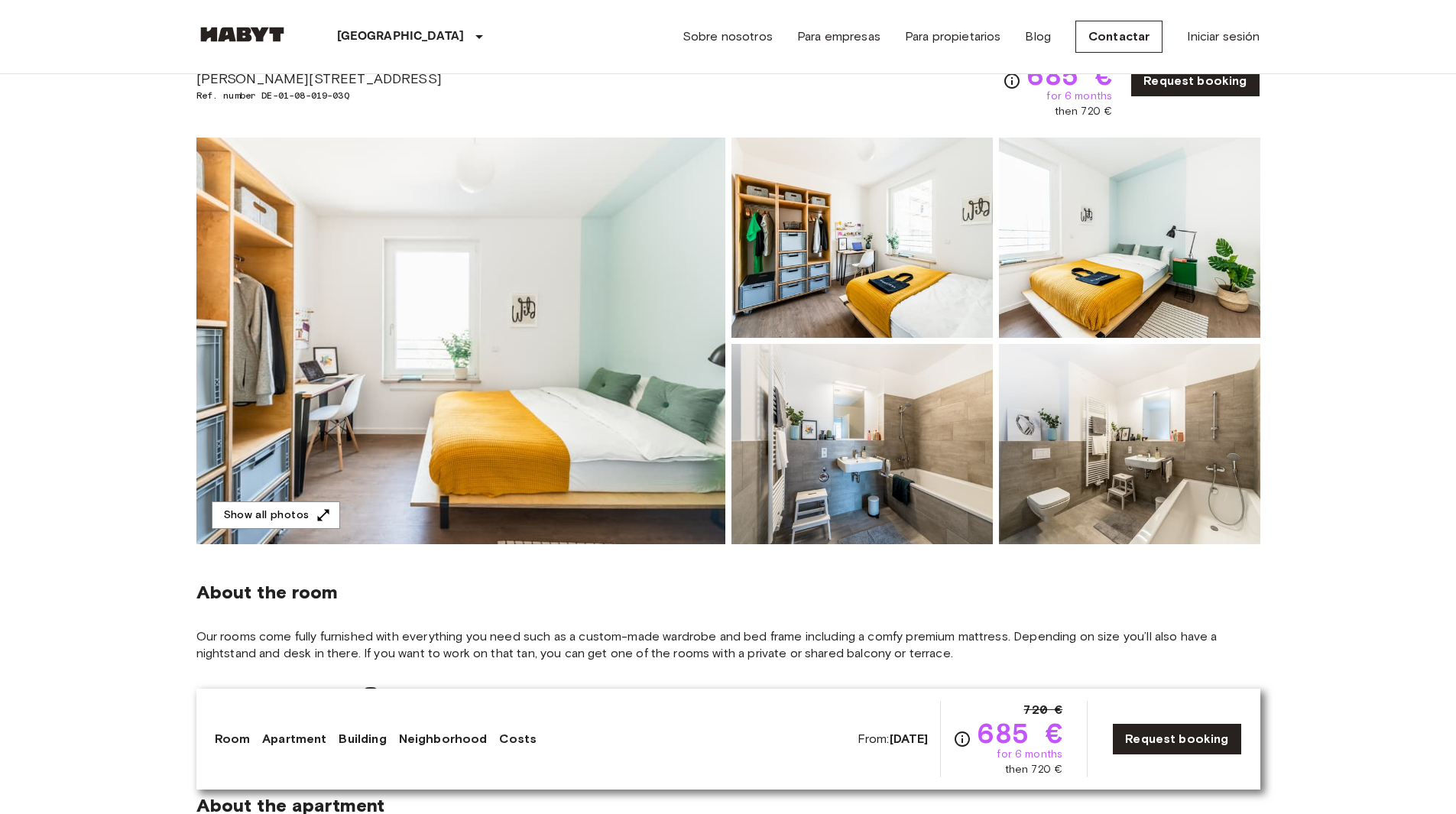
scroll to position [0, 0]
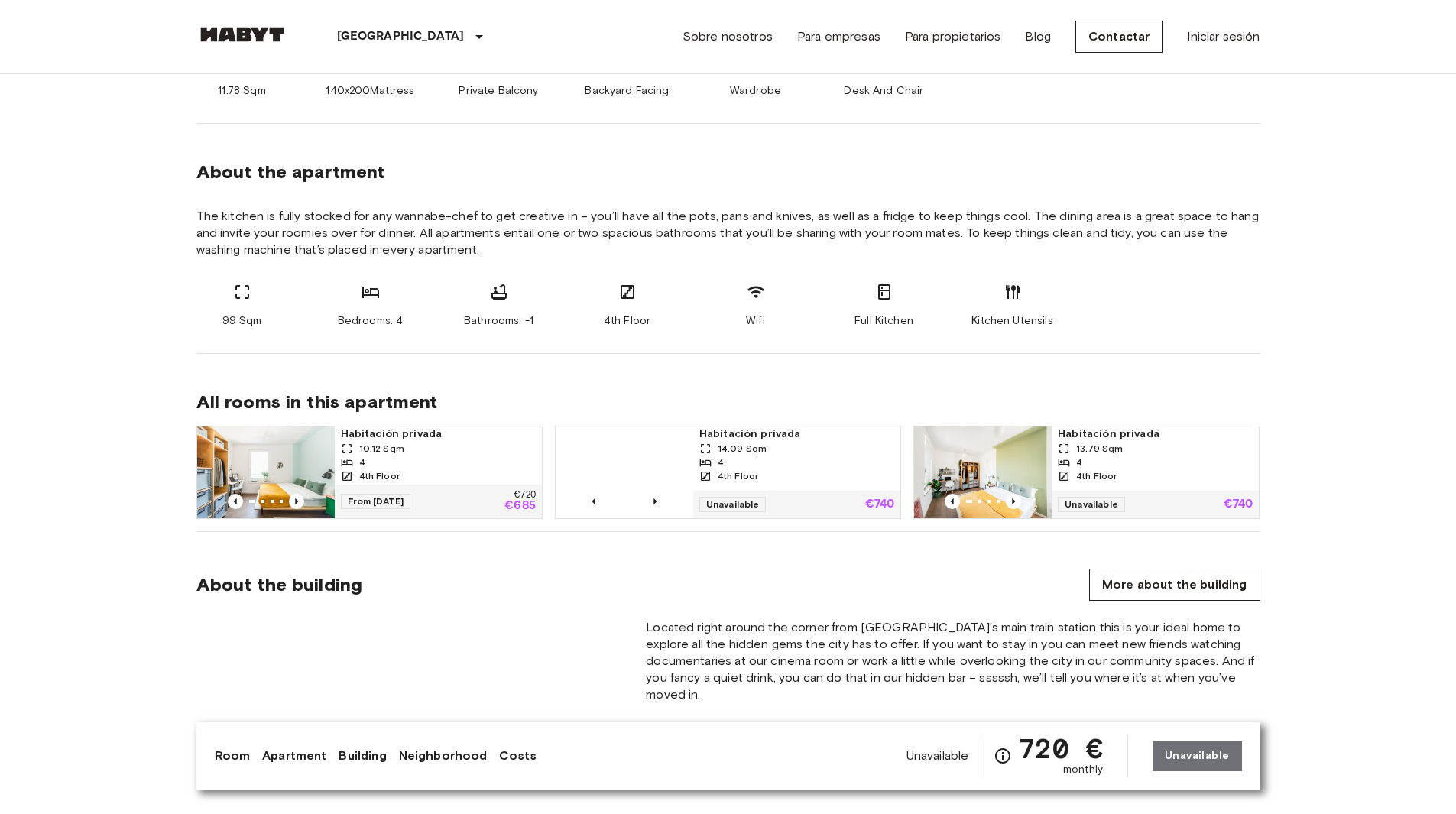
scroll to position [706, 0]
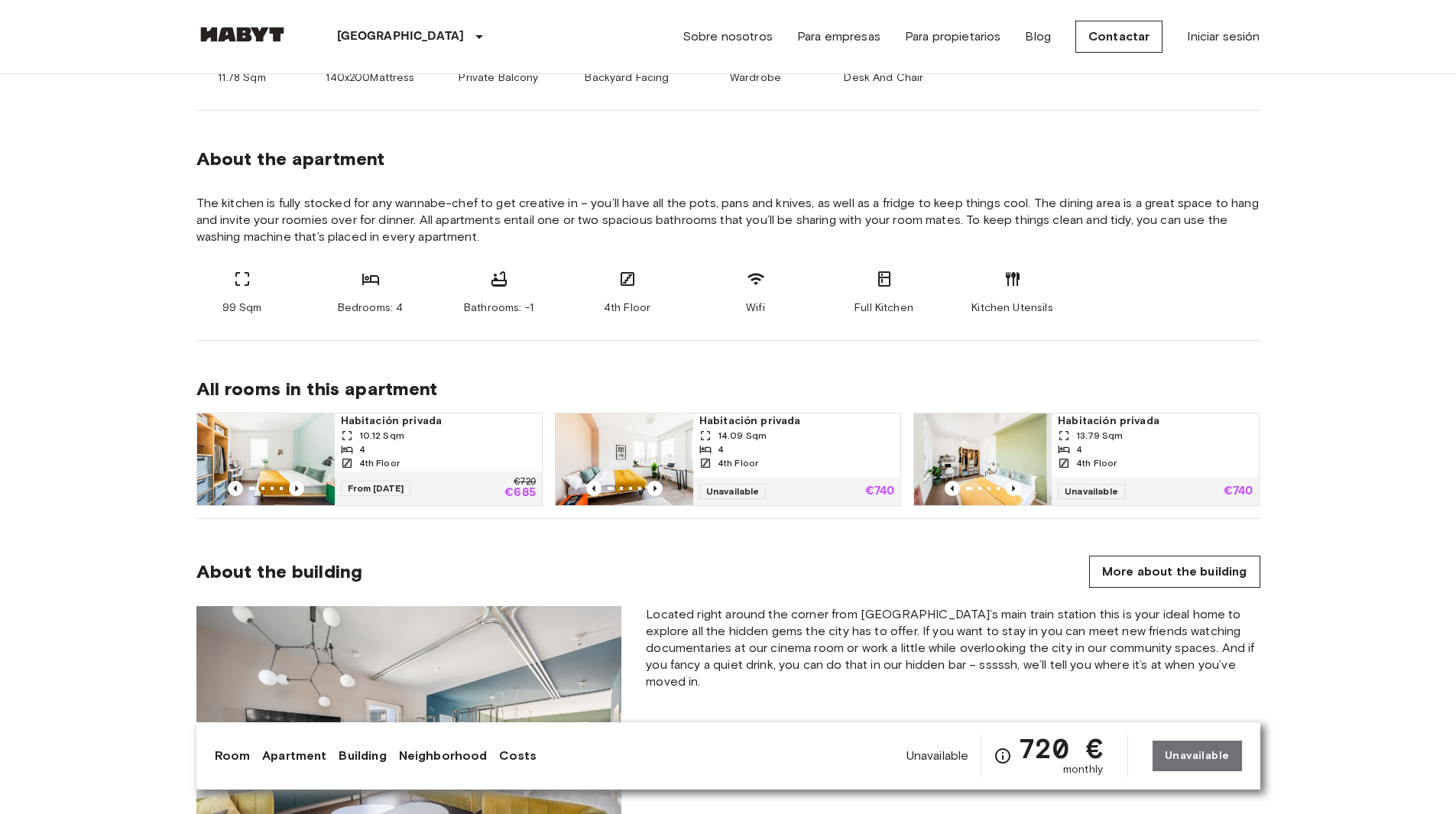
click at [1207, 442] on div "13.79 Sqm" at bounding box center [1155, 436] width 195 height 14
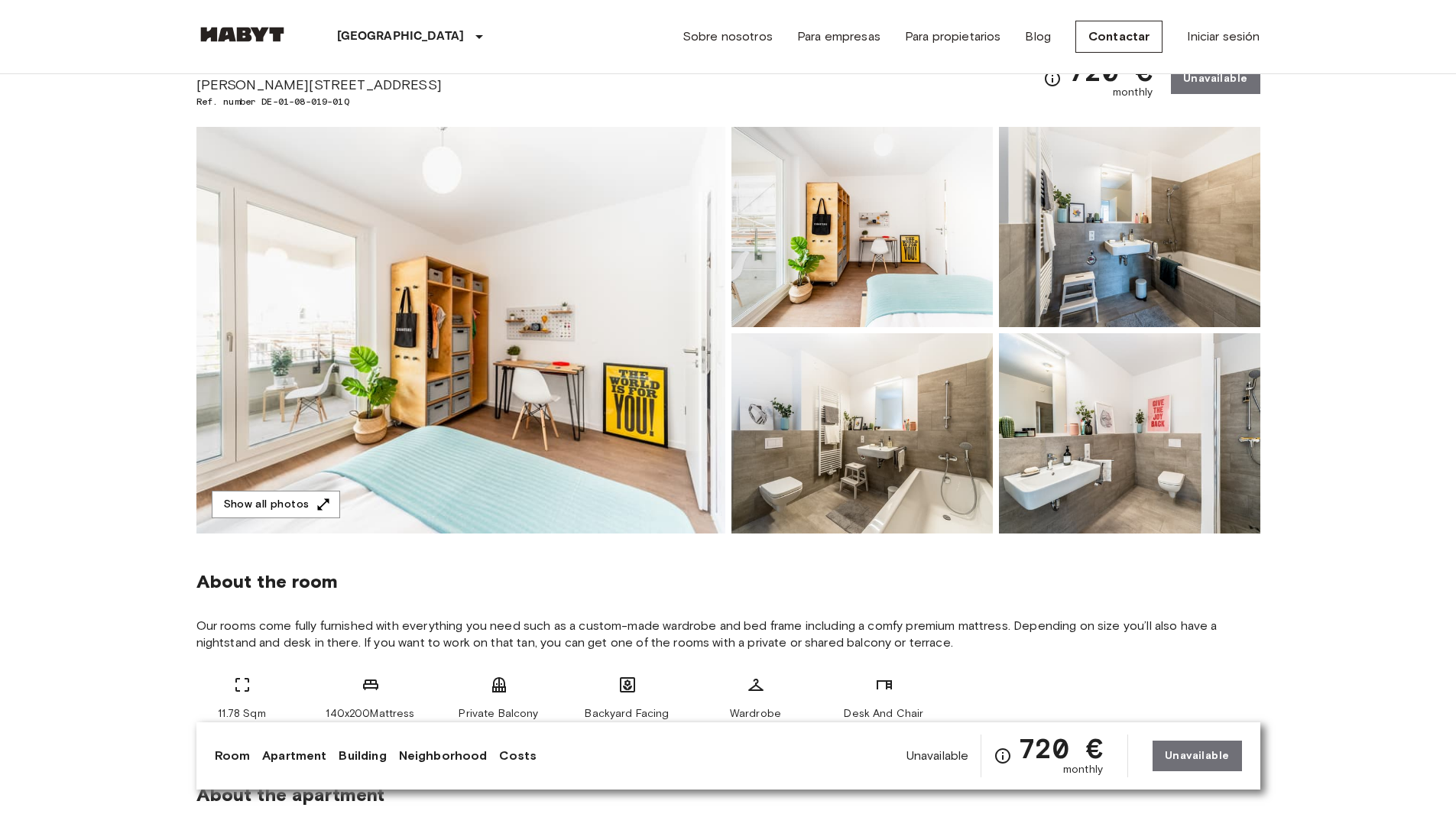
scroll to position [0, 0]
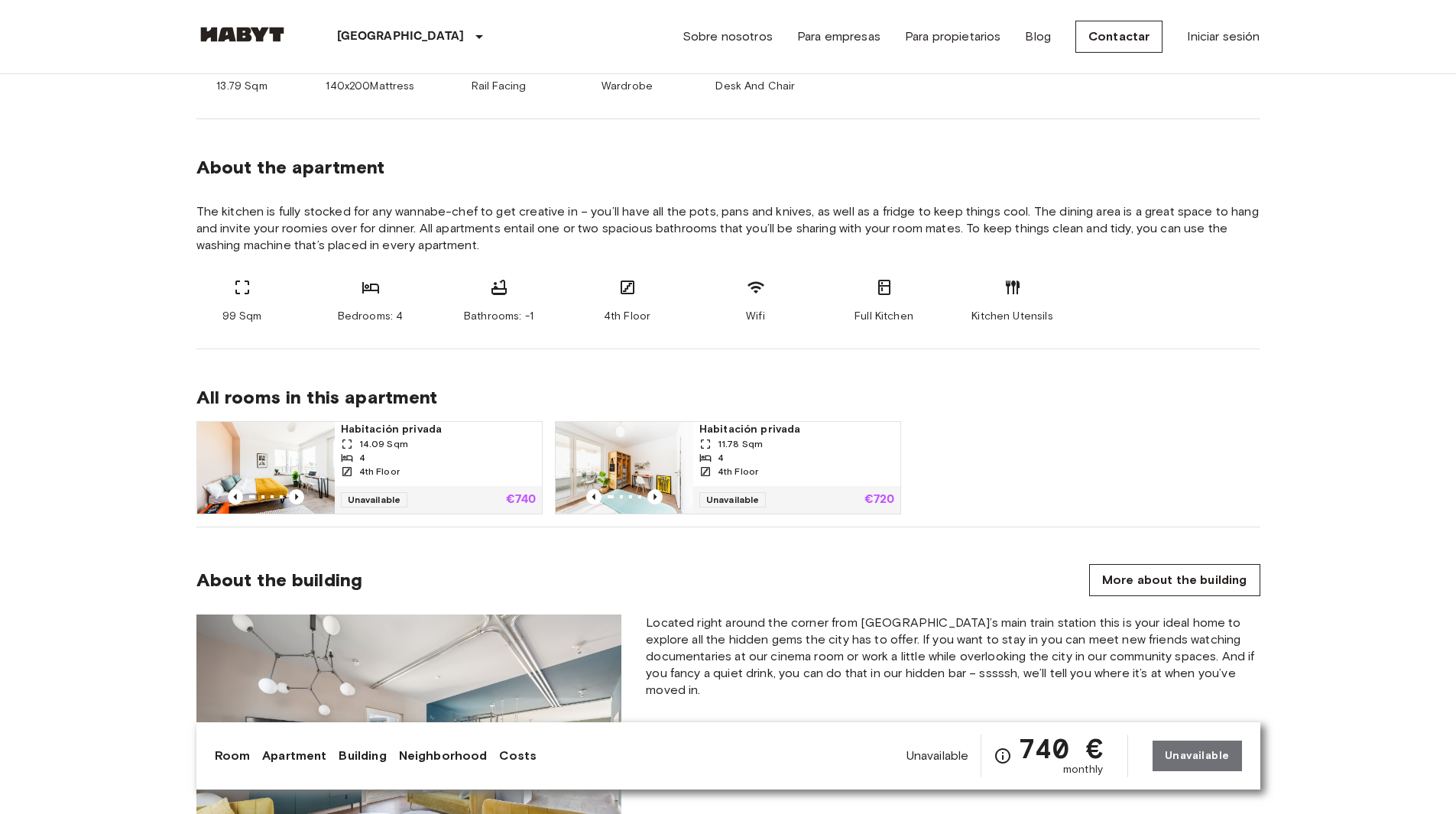
scroll to position [692, 0]
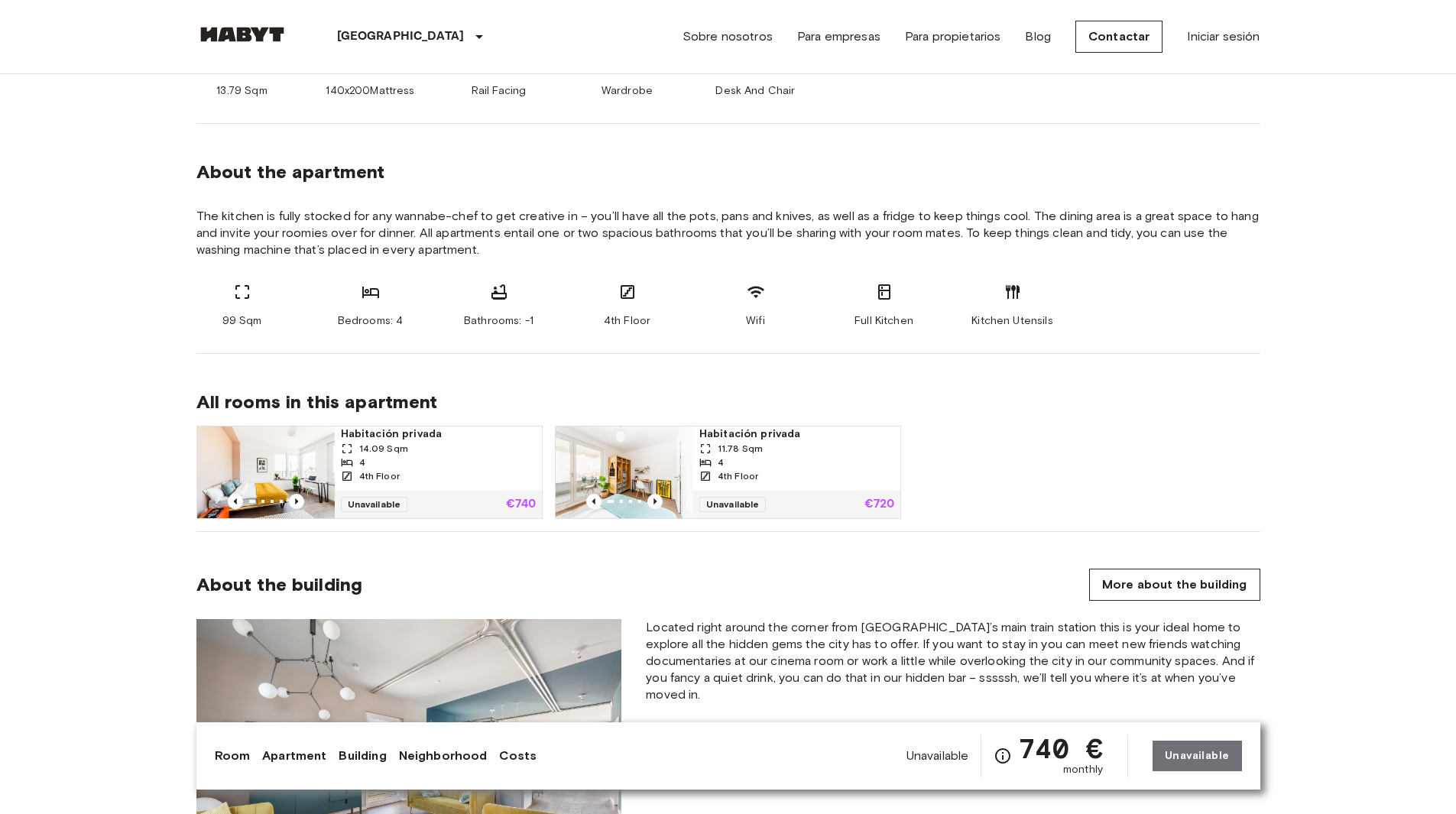
click at [473, 438] on span "Habitación privada" at bounding box center [439, 434] width 195 height 15
